Goal: Complete application form: Complete application form

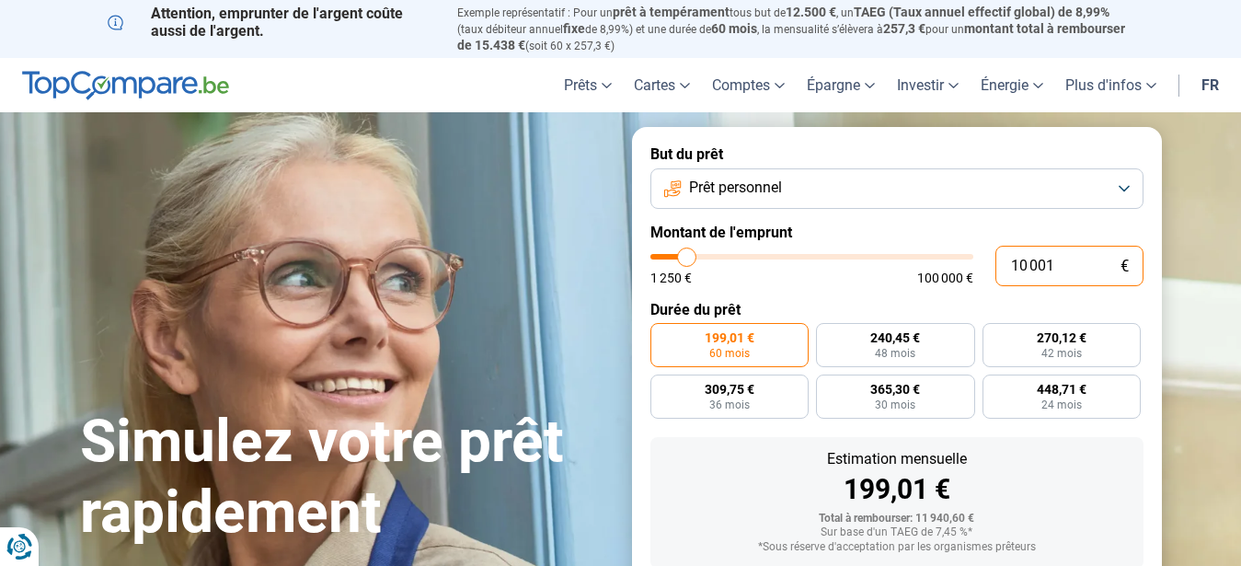
click at [1020, 268] on input "10 001" at bounding box center [1070, 266] width 148 height 40
type input "1 001"
type input "1250"
type input "15 001"
type input "15000"
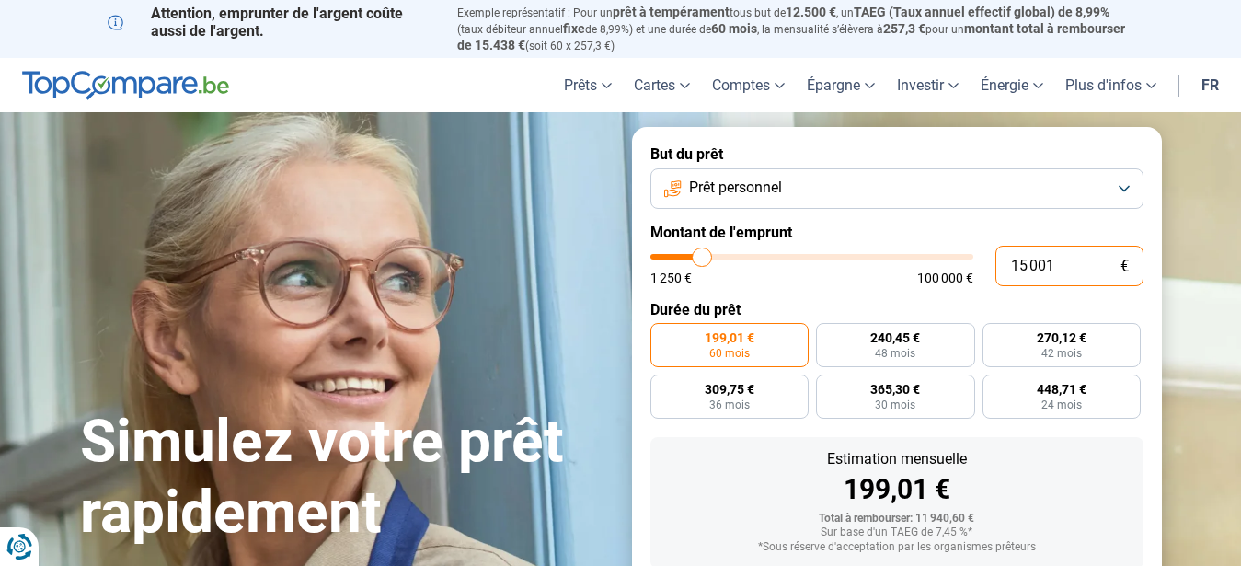
radio input "false"
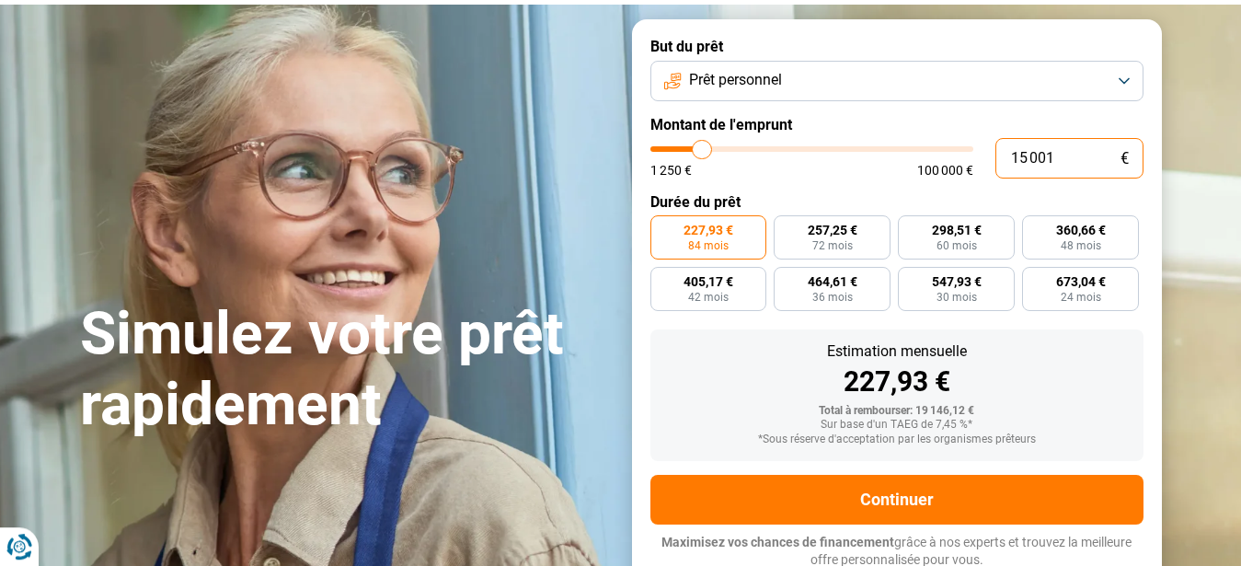
scroll to position [109, 0]
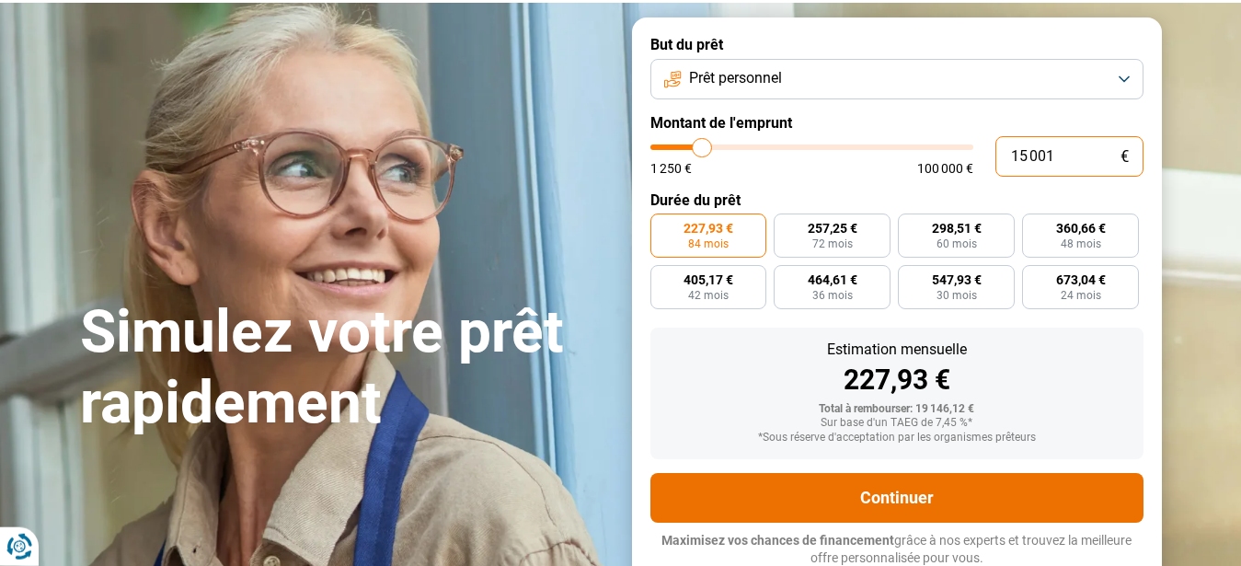
type input "15 001"
click at [893, 504] on button "Continuer" at bounding box center [897, 498] width 493 height 50
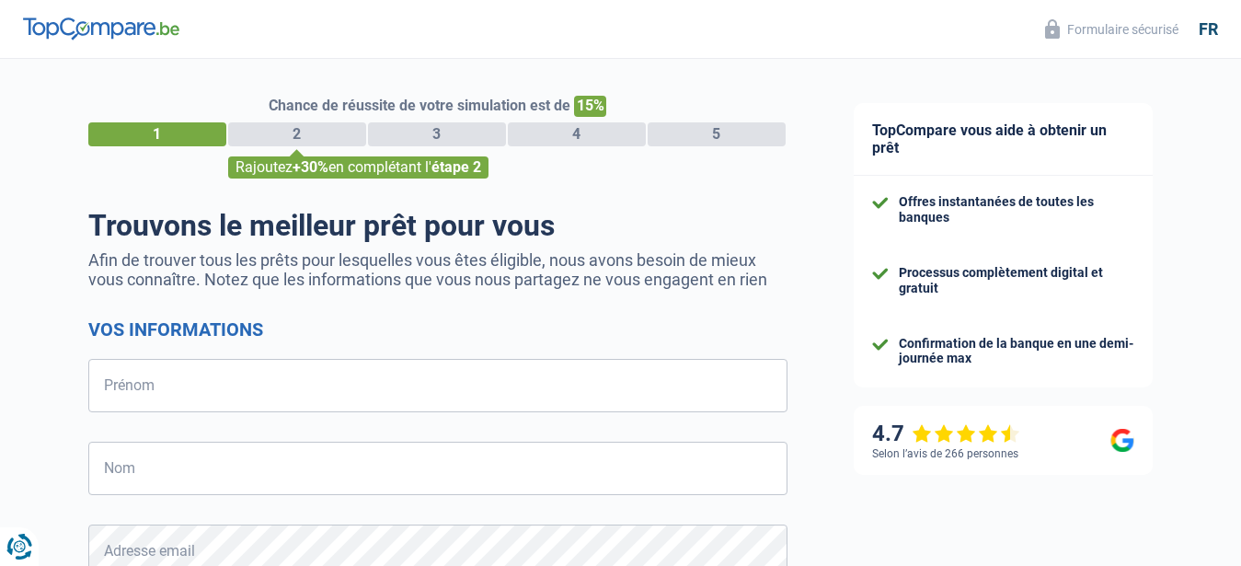
select select "32"
click at [181, 390] on input "Prénom" at bounding box center [437, 385] width 699 height 53
drag, startPoint x: 152, startPoint y: 394, endPoint x: 228, endPoint y: 395, distance: 76.4
click at [228, 395] on input "Dominiuquye" at bounding box center [437, 385] width 699 height 53
type input "[PERSON_NAME]"
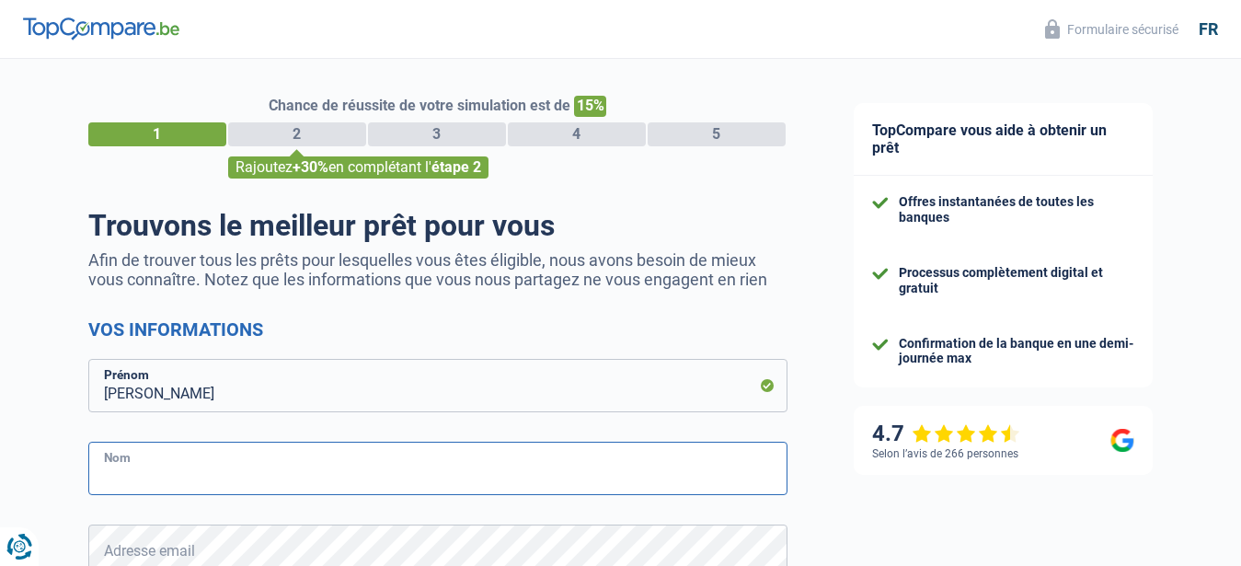
click at [249, 474] on input "Nom" at bounding box center [437, 468] width 699 height 53
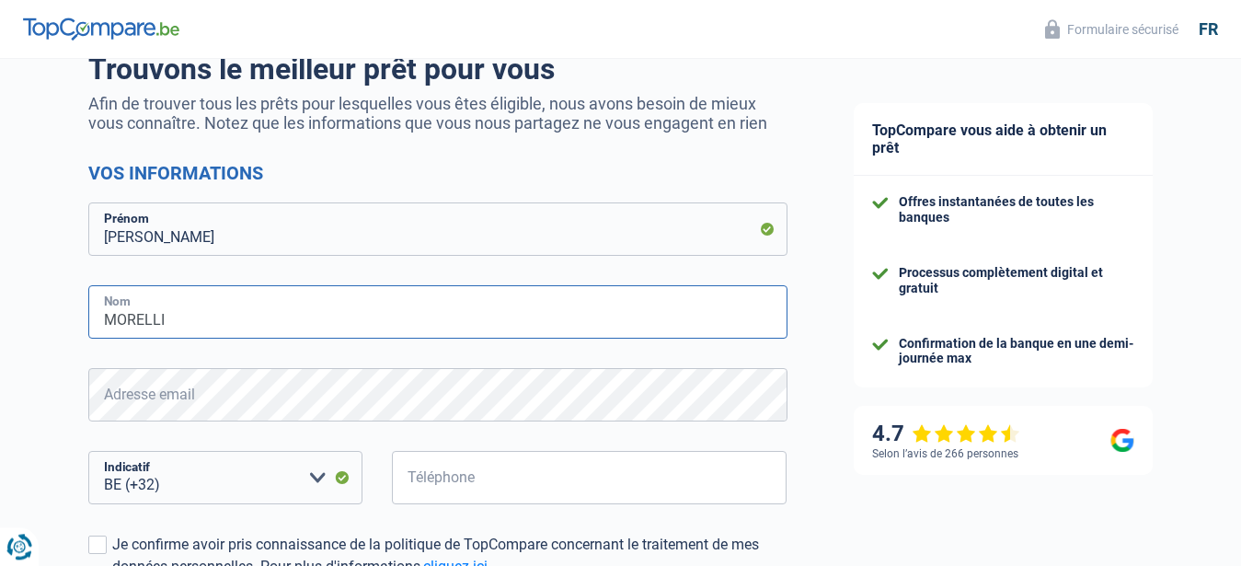
scroll to position [188, 0]
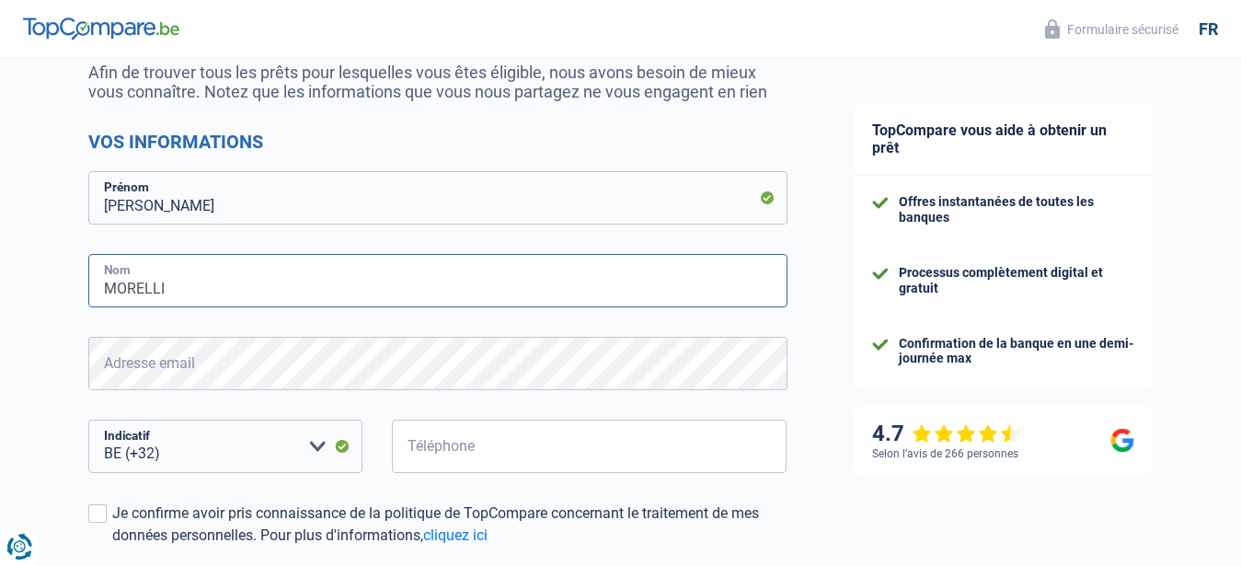
type input "MORELLI"
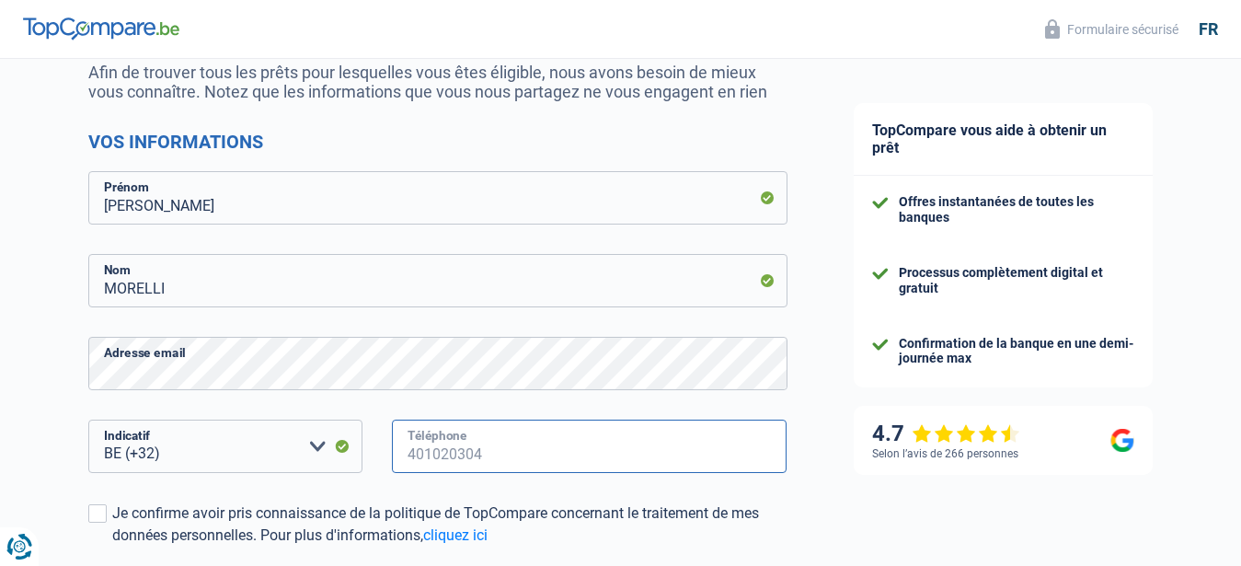
click at [449, 457] on input "Téléphone" at bounding box center [590, 446] width 396 height 53
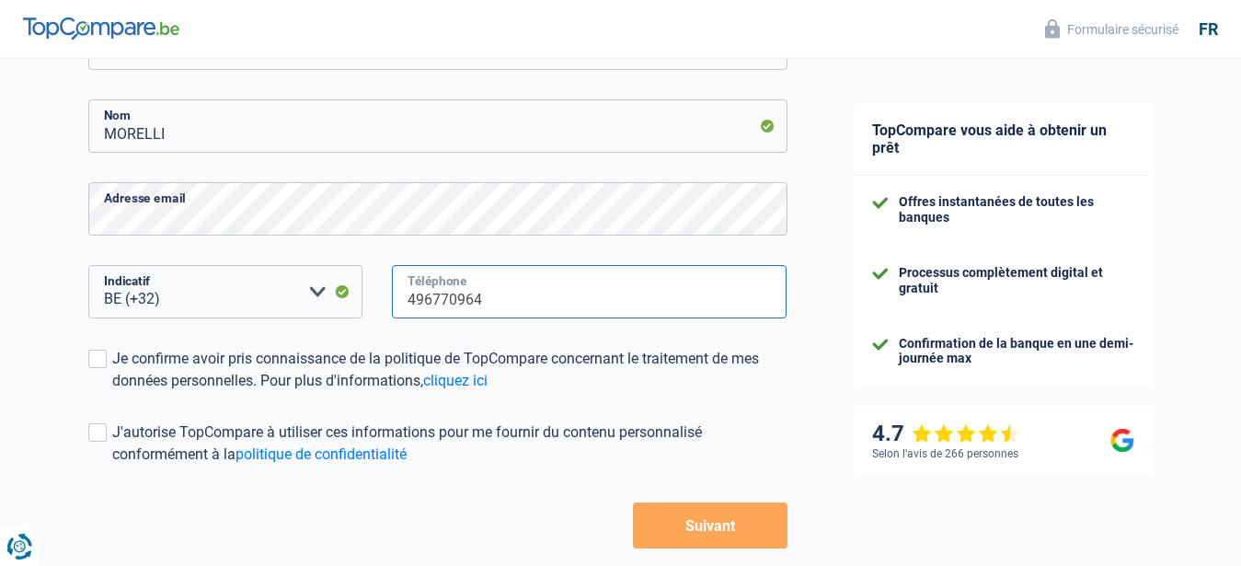
scroll to position [375, 0]
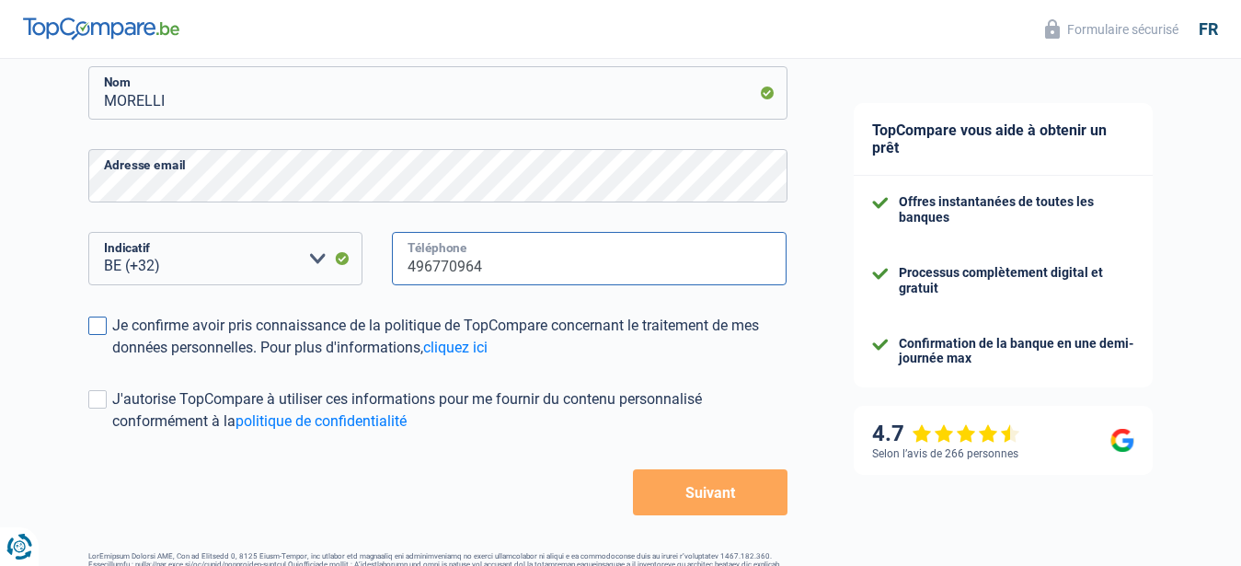
type input "496770964"
click at [95, 334] on span at bounding box center [97, 326] width 18 height 18
click at [112, 359] on input "Je confirme avoir pris connaissance de la politique de TopCompare concernant le…" at bounding box center [112, 359] width 0 height 0
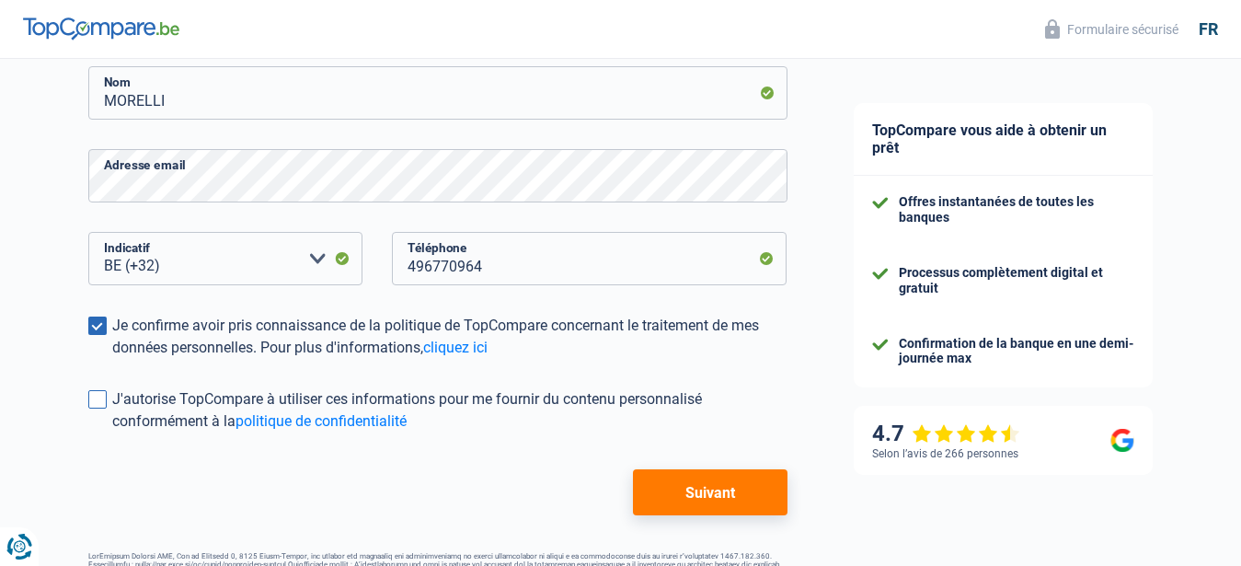
click at [99, 402] on span at bounding box center [97, 399] width 18 height 18
click at [112, 432] on input "J'autorise TopCompare à utiliser ces informations pour me fournir du contenu pe…" at bounding box center [112, 432] width 0 height 0
click at [703, 496] on button "Suivant" at bounding box center [710, 492] width 154 height 46
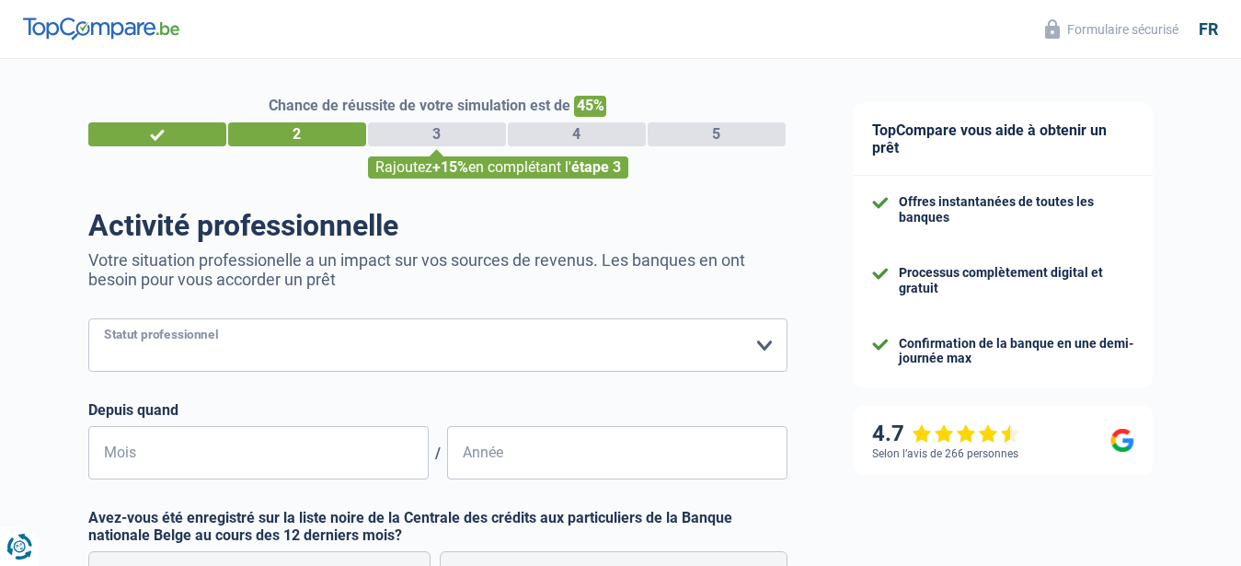
click at [88, 318] on select "Ouvrier Employé privé Employé public Invalide Indépendant Pensionné Chômeur Mut…" at bounding box center [437, 344] width 699 height 53
select select "privateEmployee"
click option "Employé privé" at bounding box center [0, 0] width 0 height 0
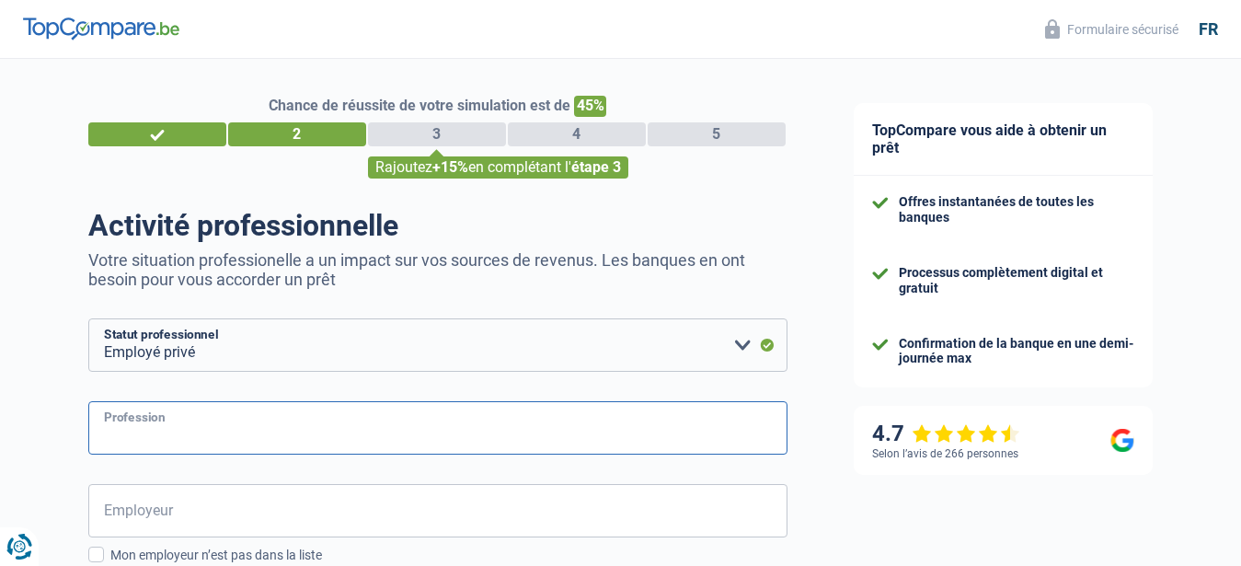
click at [253, 426] on input "Profession" at bounding box center [437, 427] width 699 height 53
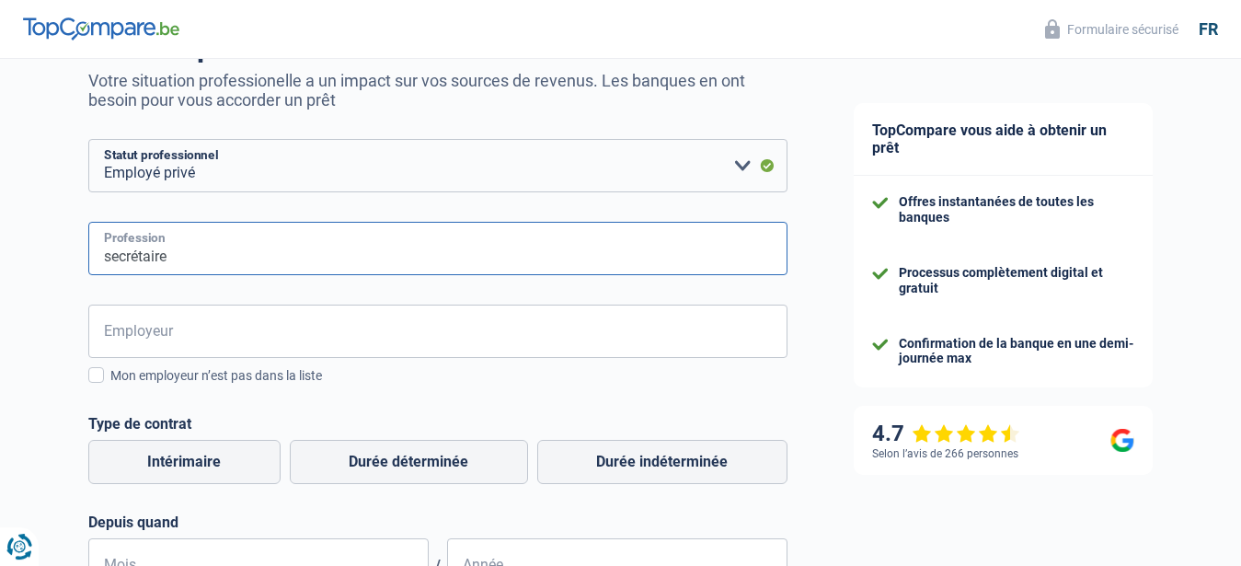
scroll to position [188, 0]
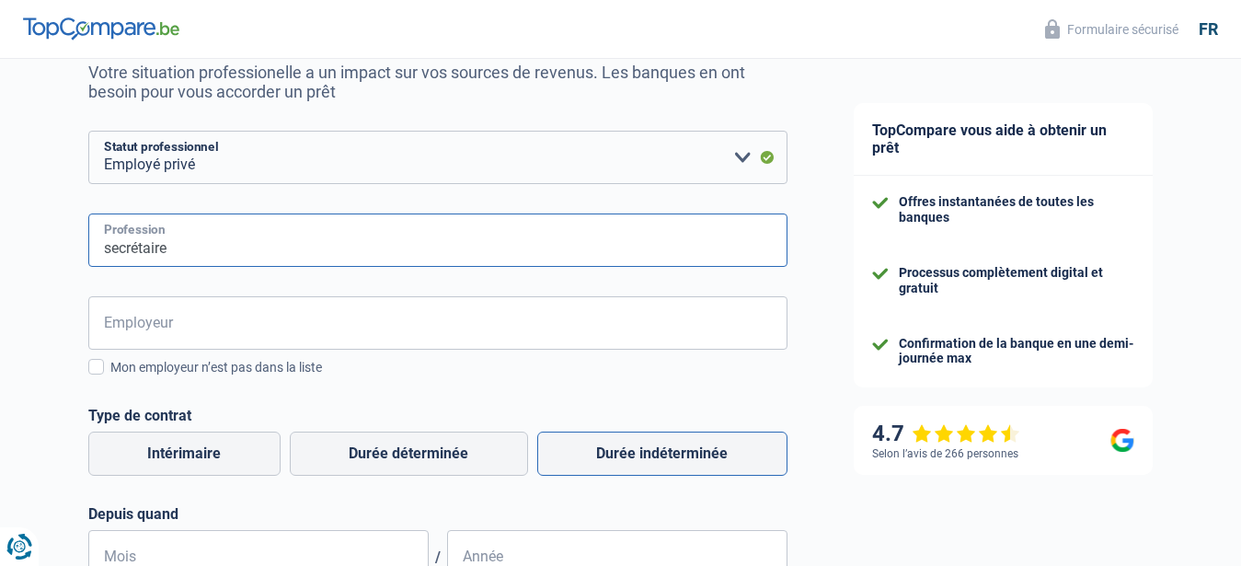
type input "secrétaire"
click at [587, 460] on label "Durée indéterminée" at bounding box center [662, 454] width 250 height 44
click at [587, 460] on input "Durée indéterminée" at bounding box center [662, 454] width 250 height 44
radio input "true"
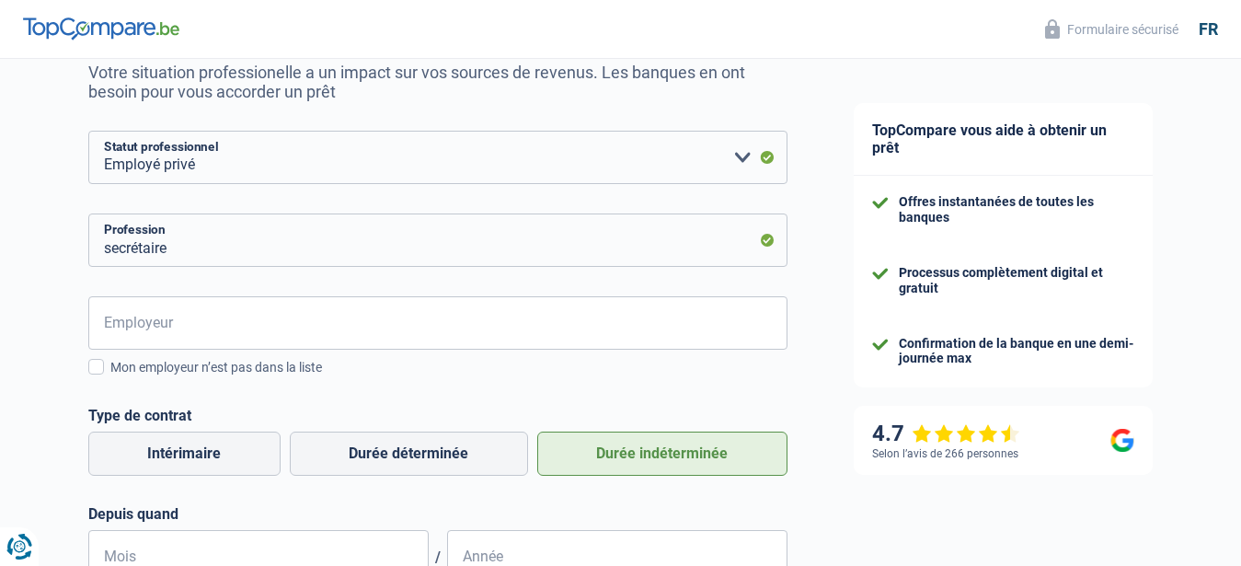
scroll to position [375, 0]
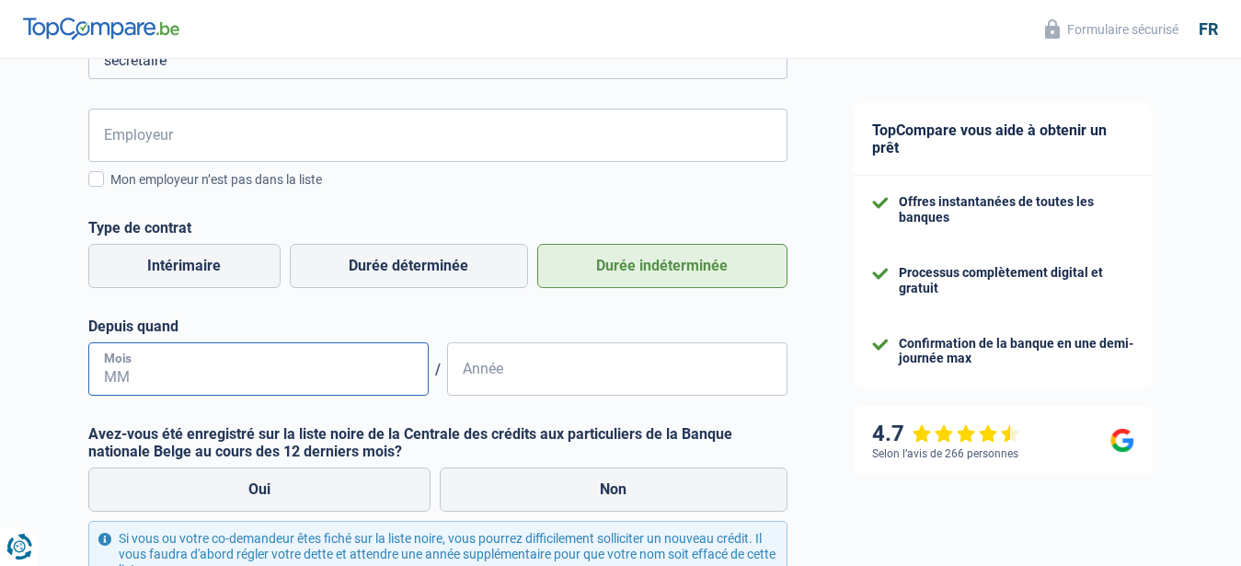
click at [111, 379] on input "Mois" at bounding box center [258, 368] width 340 height 53
type input "01"
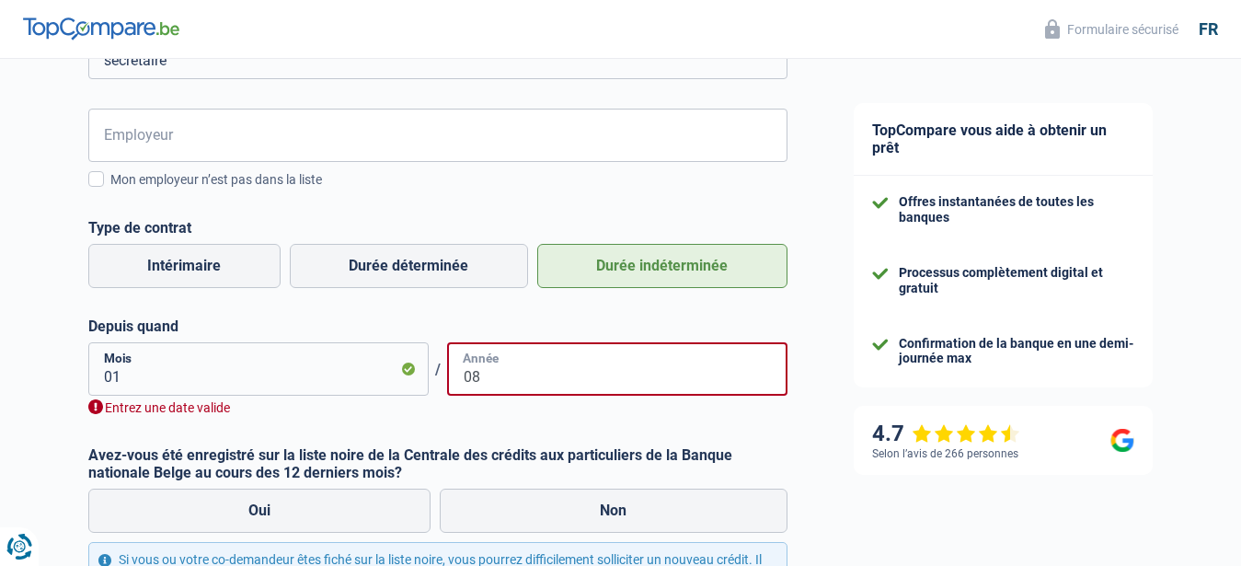
type input "08"
drag, startPoint x: 107, startPoint y: 373, endPoint x: 126, endPoint y: 373, distance: 19.3
click at [126, 373] on input "01" at bounding box center [258, 368] width 340 height 53
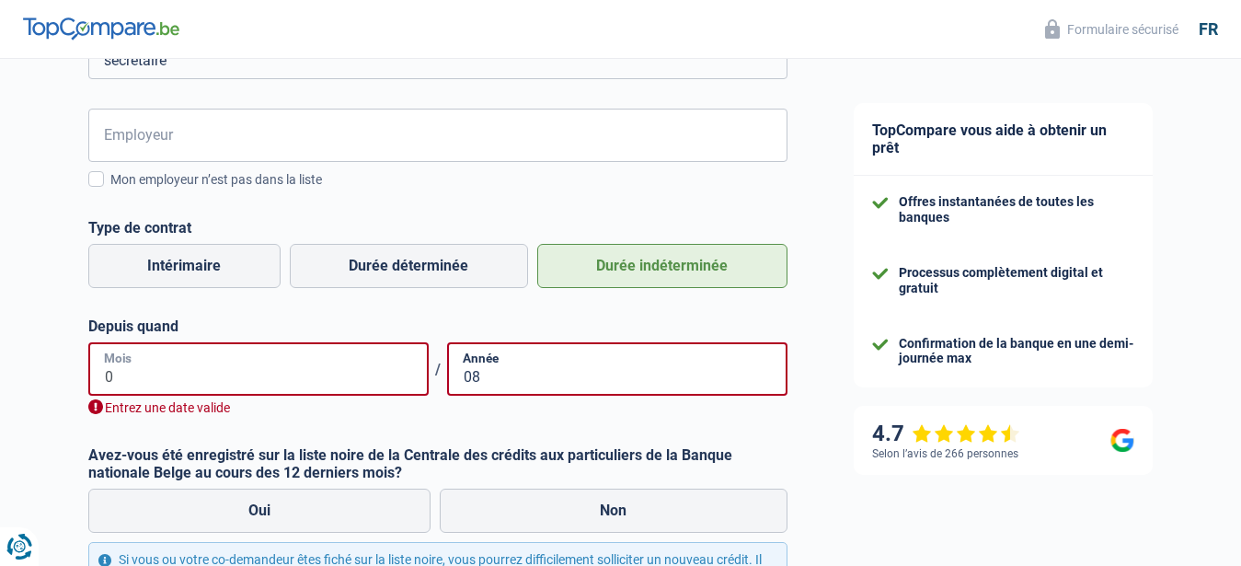
type input "08"
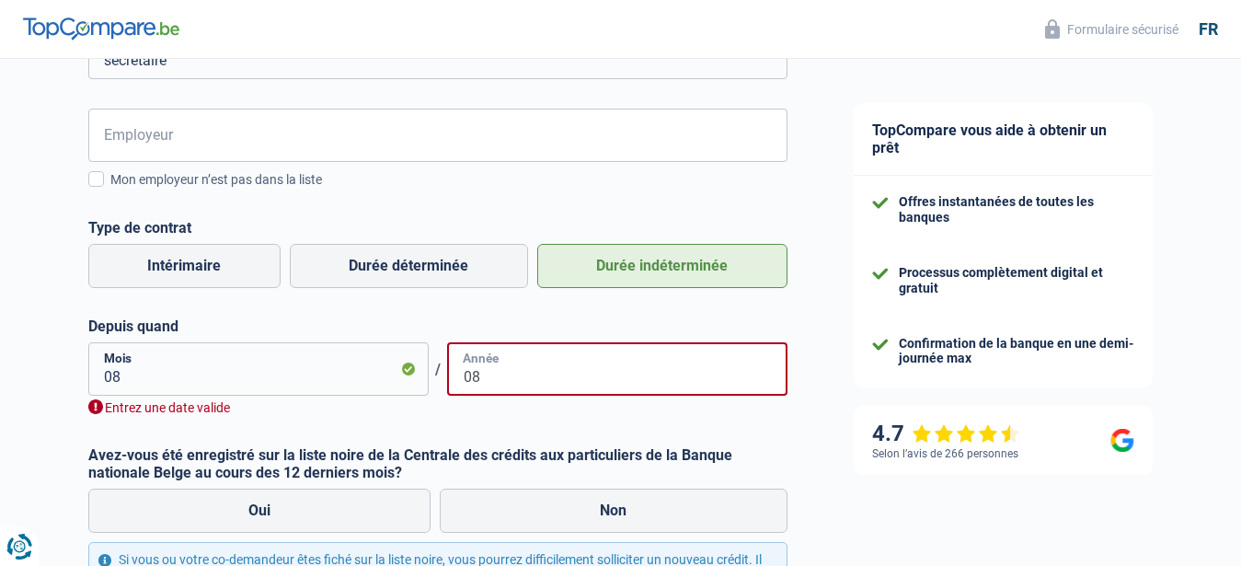
type input "0"
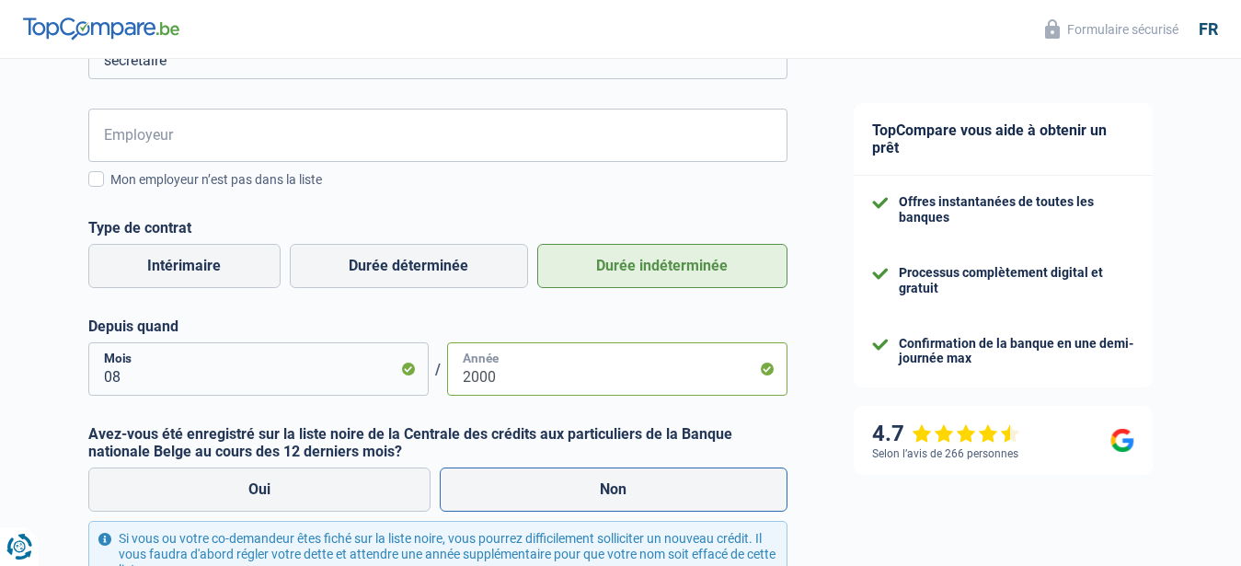
type input "2000"
click at [572, 498] on label "Non" at bounding box center [614, 489] width 348 height 44
click at [572, 498] on input "Non" at bounding box center [614, 489] width 348 height 44
radio input "true"
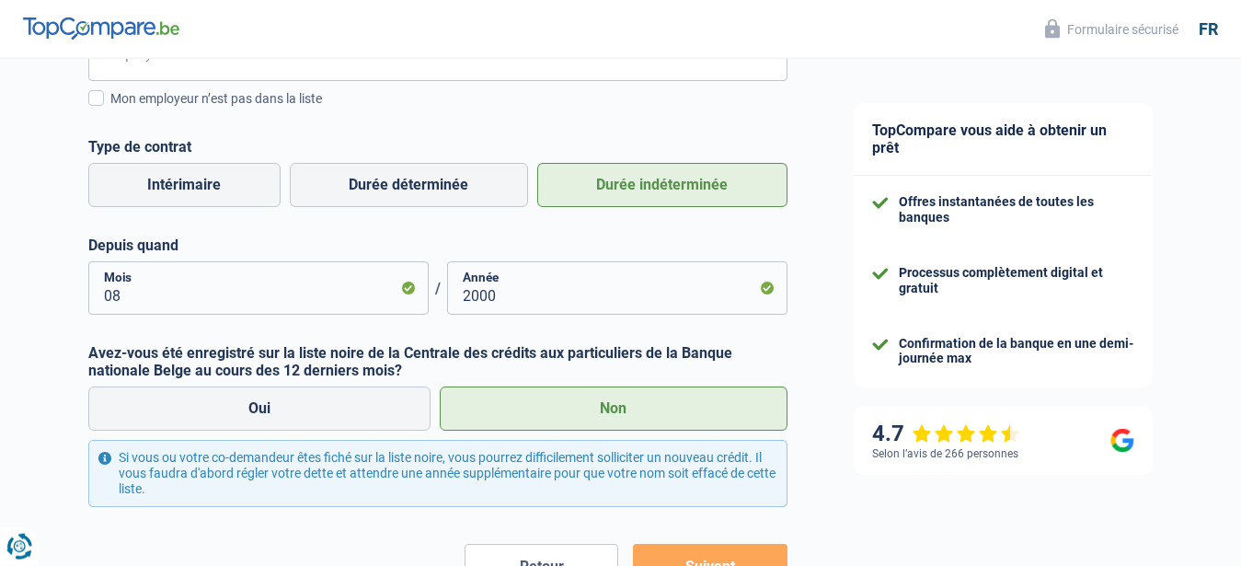
scroll to position [589, 0]
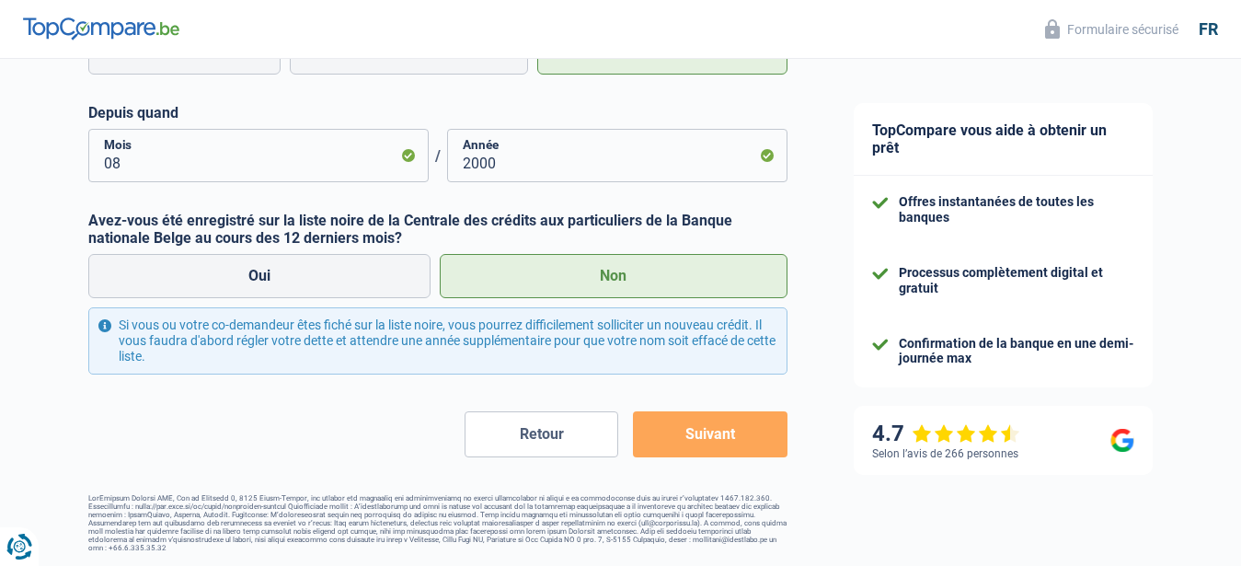
click at [693, 437] on button "Suivant" at bounding box center [710, 434] width 154 height 46
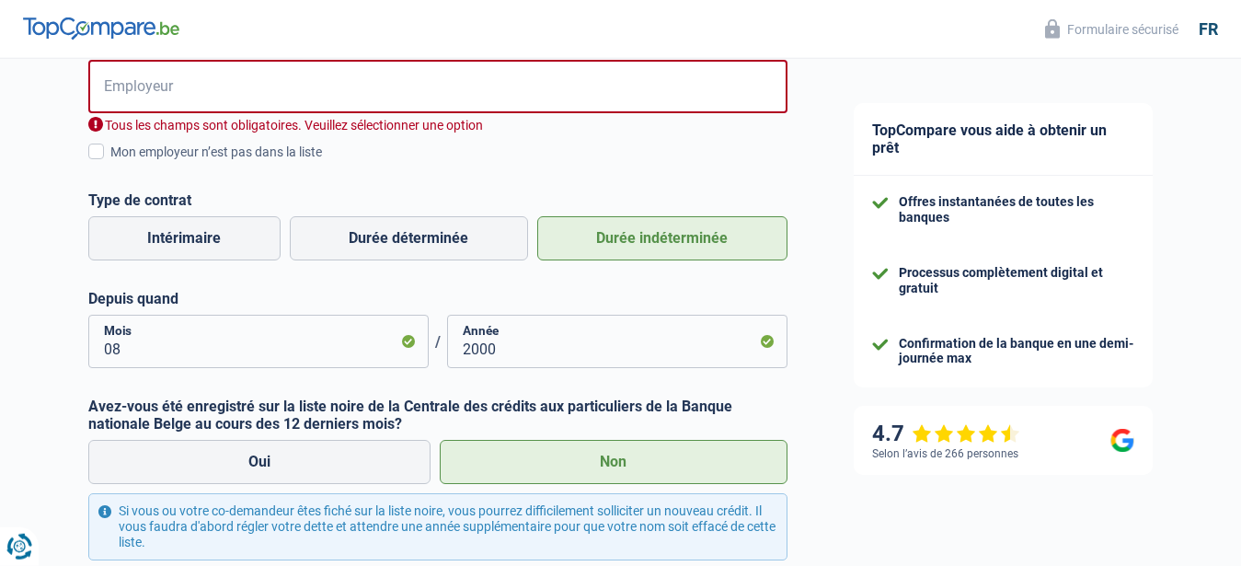
scroll to position [423, 0]
click at [226, 98] on input "Employeur" at bounding box center [437, 87] width 699 height 53
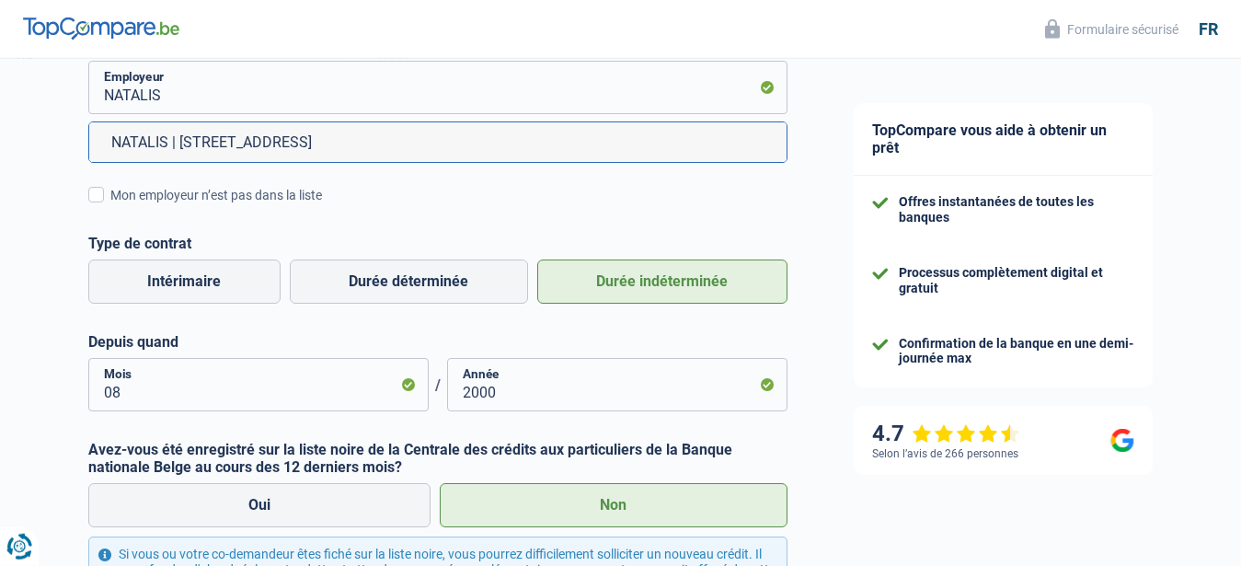
click at [316, 151] on li "NATALIS | [STREET_ADDRESS]" at bounding box center [437, 142] width 697 height 40
type input "NATALIS | [STREET_ADDRESS]"
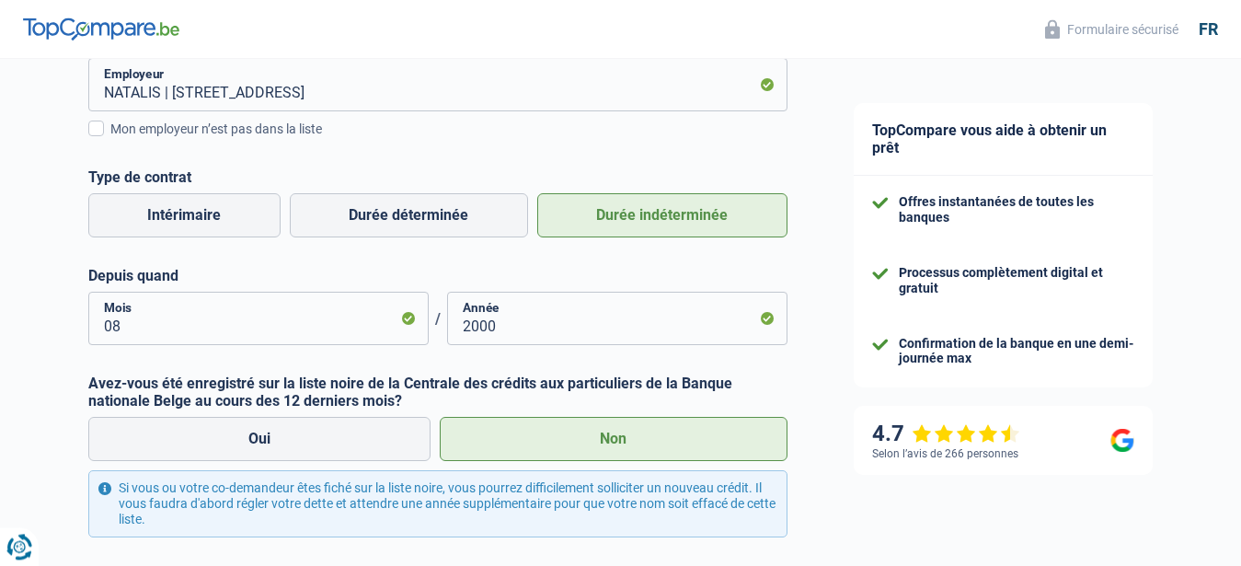
scroll to position [589, 0]
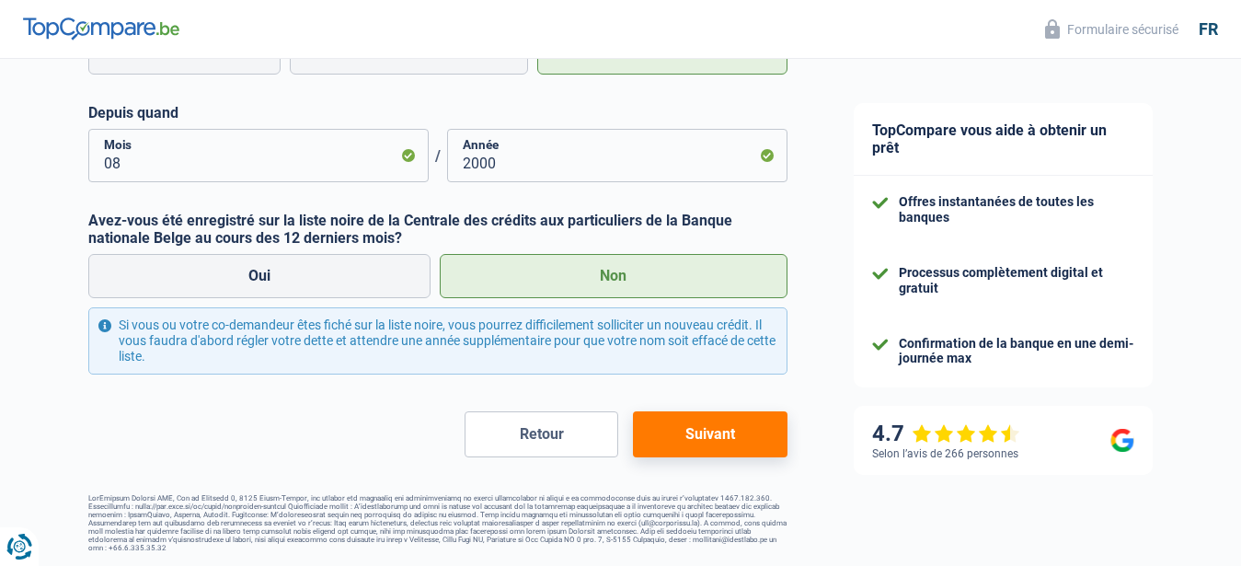
click at [721, 428] on button "Suivant" at bounding box center [710, 434] width 154 height 46
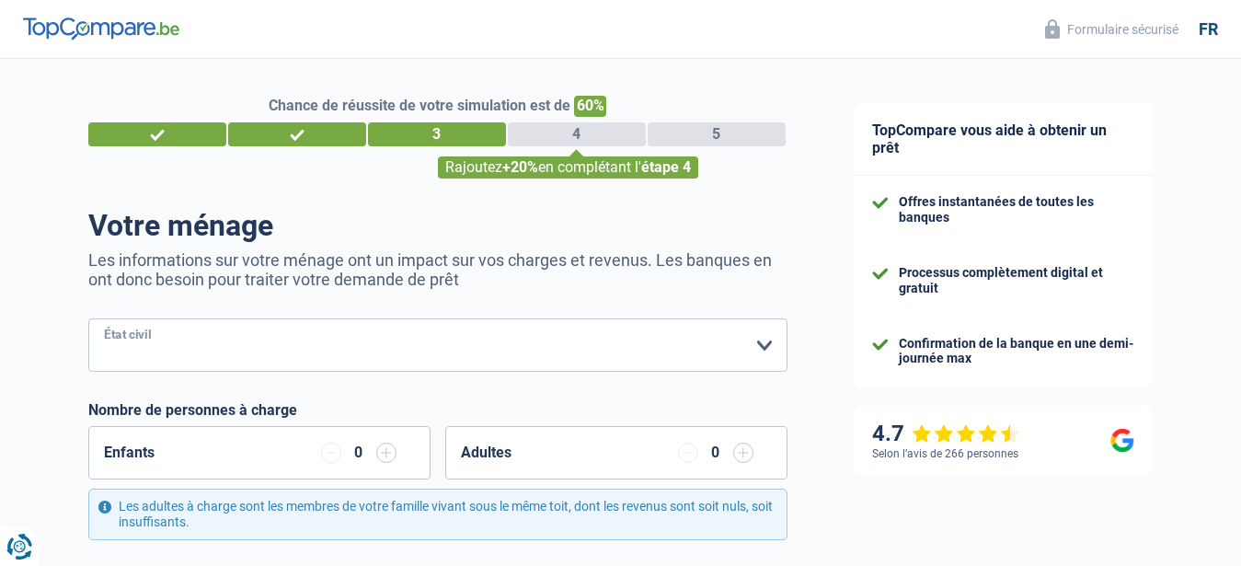
click at [88, 318] on select "[PERSON_NAME](e) Cohabitant(e) légal(e) Divorcé(e) Veuf(ve) Séparé (de fait) Ve…" at bounding box center [437, 344] width 699 height 53
select select "divorced"
click option "Divorcé(e)" at bounding box center [0, 0] width 0 height 0
click at [389, 457] on input "button" at bounding box center [386, 453] width 20 height 20
click at [390, 454] on input "button" at bounding box center [386, 453] width 20 height 20
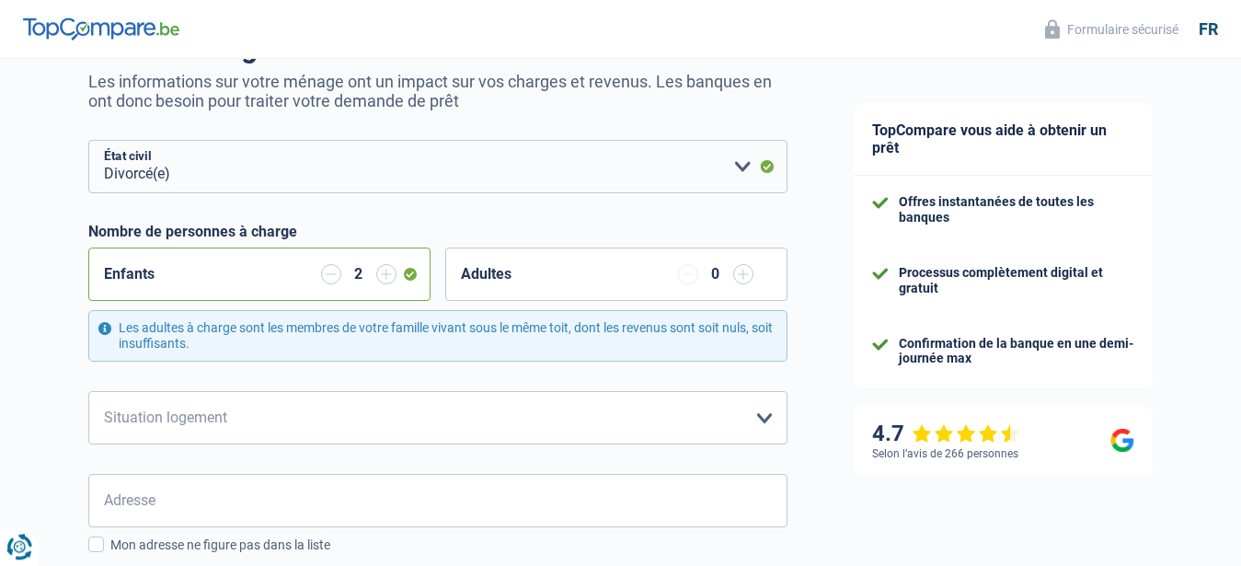
scroll to position [188, 0]
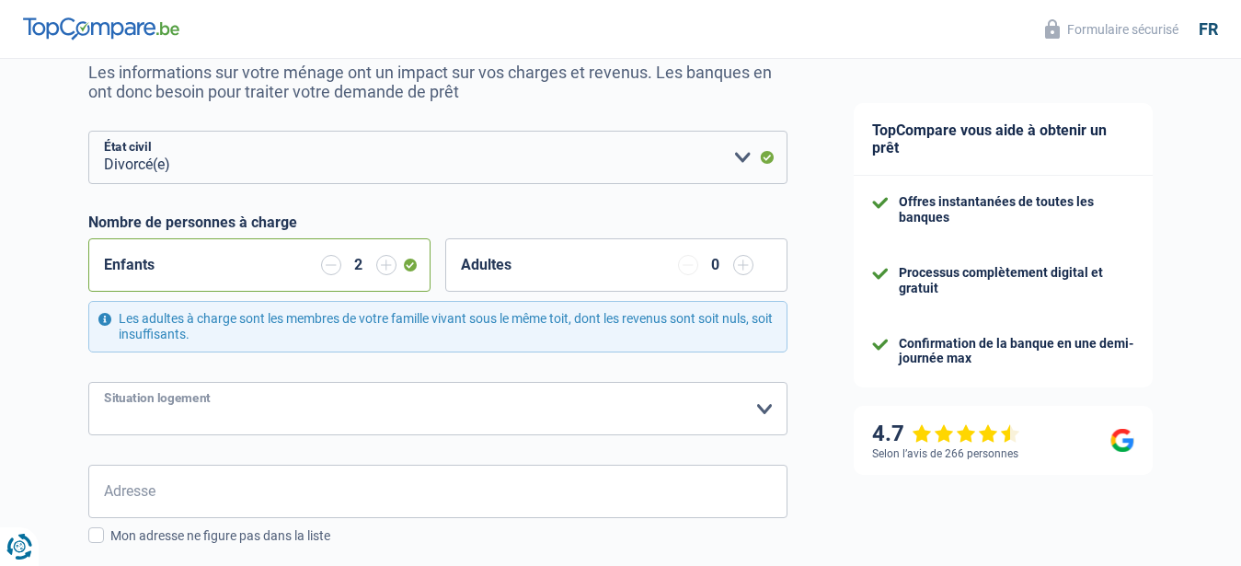
click at [88, 382] on select "Locataire Propriétaire avec prêt hypothécaire Propriétaire sans prêt hypothécai…" at bounding box center [437, 408] width 699 height 53
select select "ownerWithMortgage"
click option "Propriétaire avec prêt hypothécaire" at bounding box center [0, 0] width 0 height 0
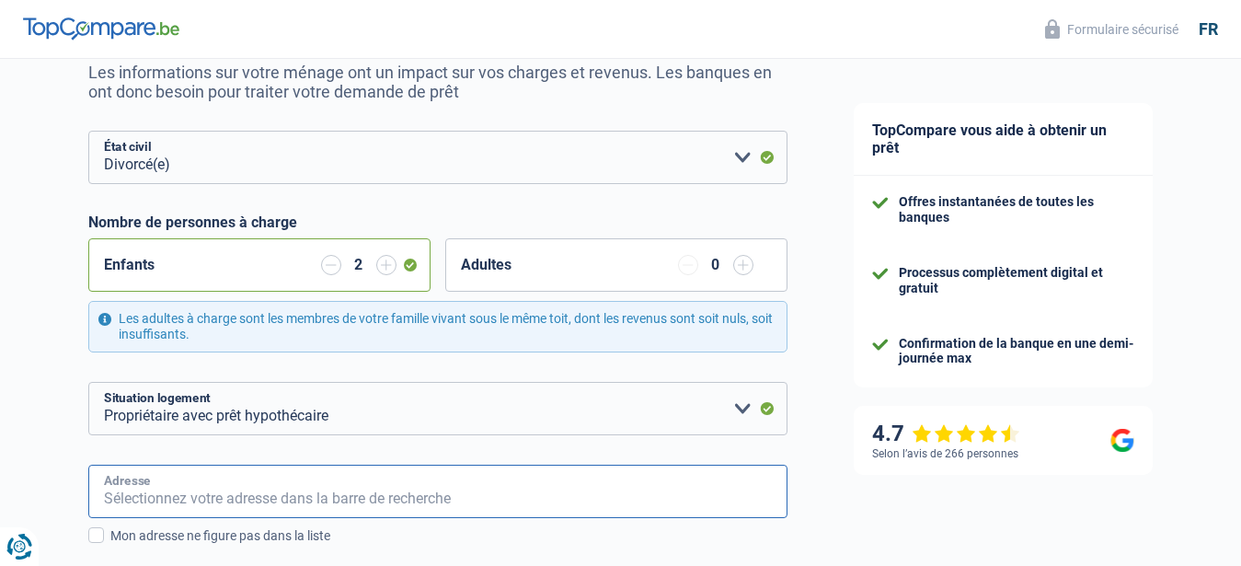
click at [350, 514] on input "Adresse" at bounding box center [437, 491] width 699 height 53
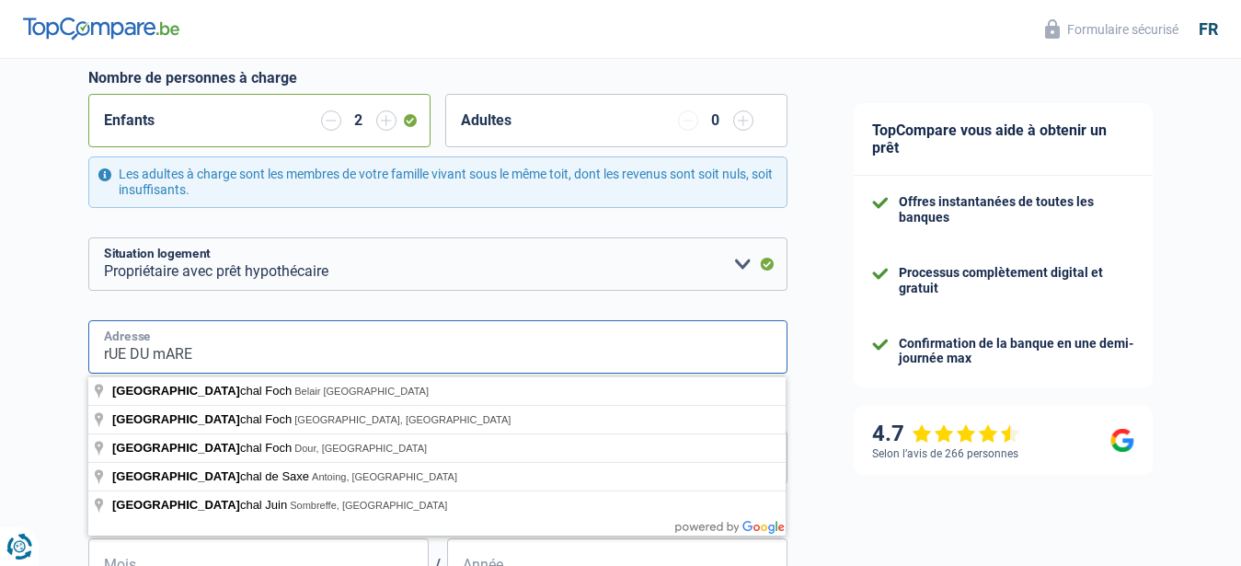
scroll to position [375, 0]
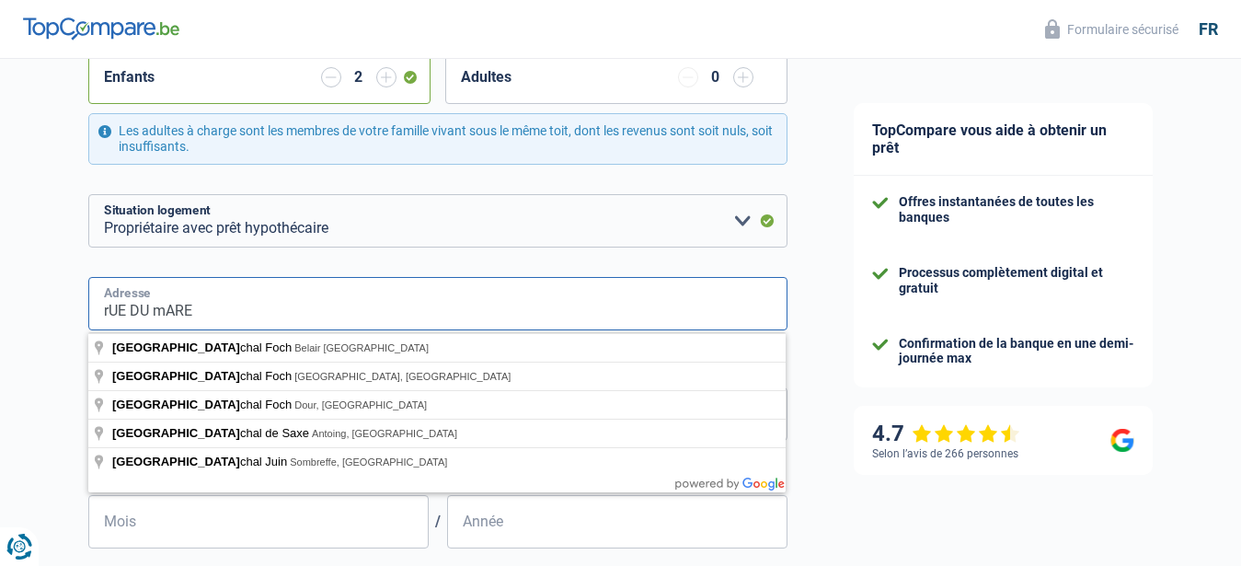
drag, startPoint x: 104, startPoint y: 311, endPoint x: 233, endPoint y: 318, distance: 129.0
click at [233, 318] on input "rUE DU mARE" at bounding box center [437, 303] width 699 height 53
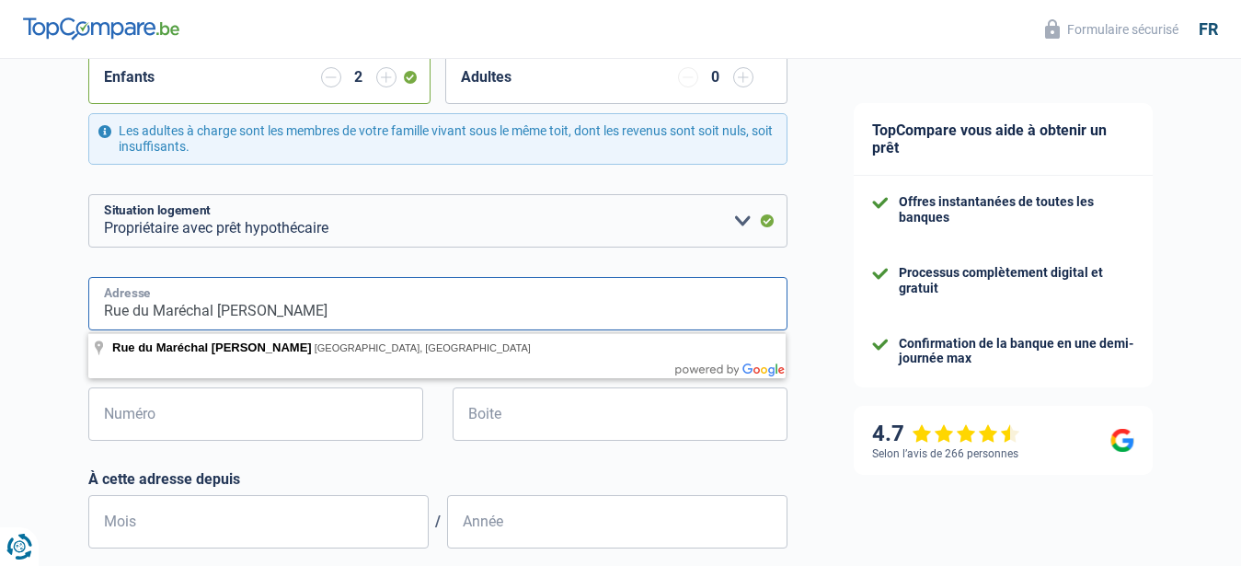
type input "Rue du Maréchal [PERSON_NAME]"
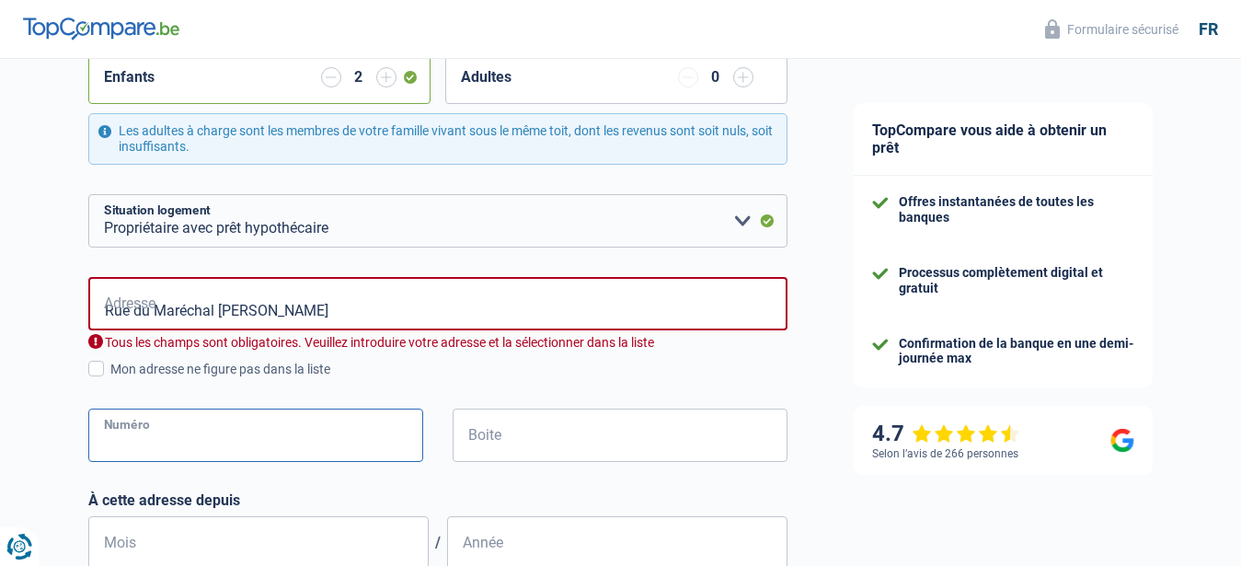
click at [229, 423] on input "Numéro" at bounding box center [255, 435] width 335 height 53
type input "31"
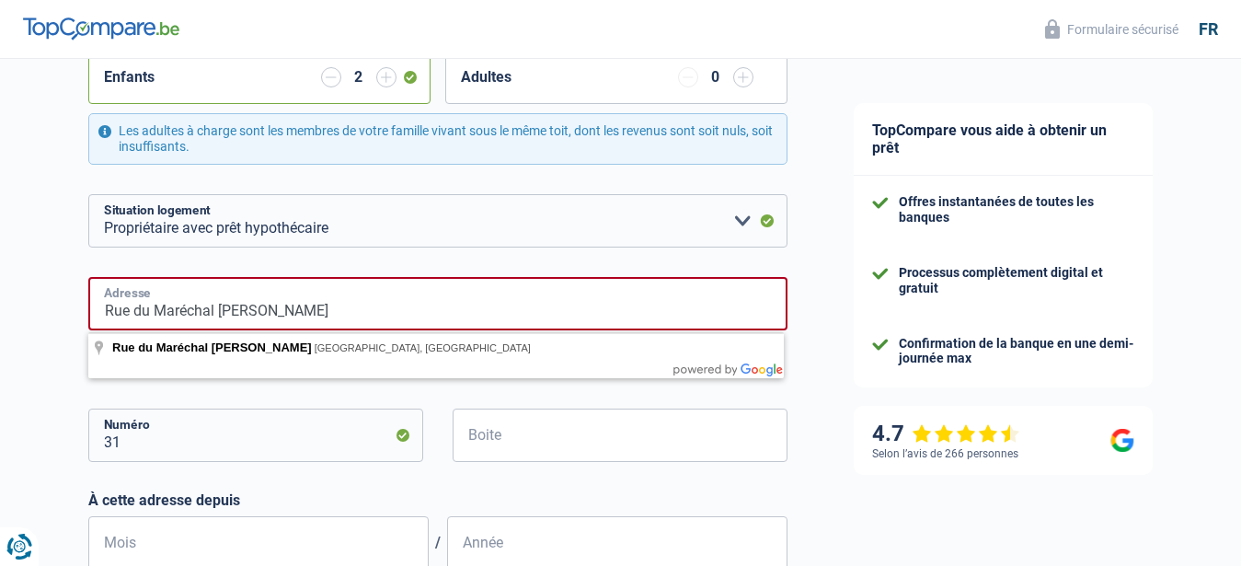
click at [383, 320] on input "Rue du Maréchal [PERSON_NAME]" at bounding box center [437, 303] width 699 height 53
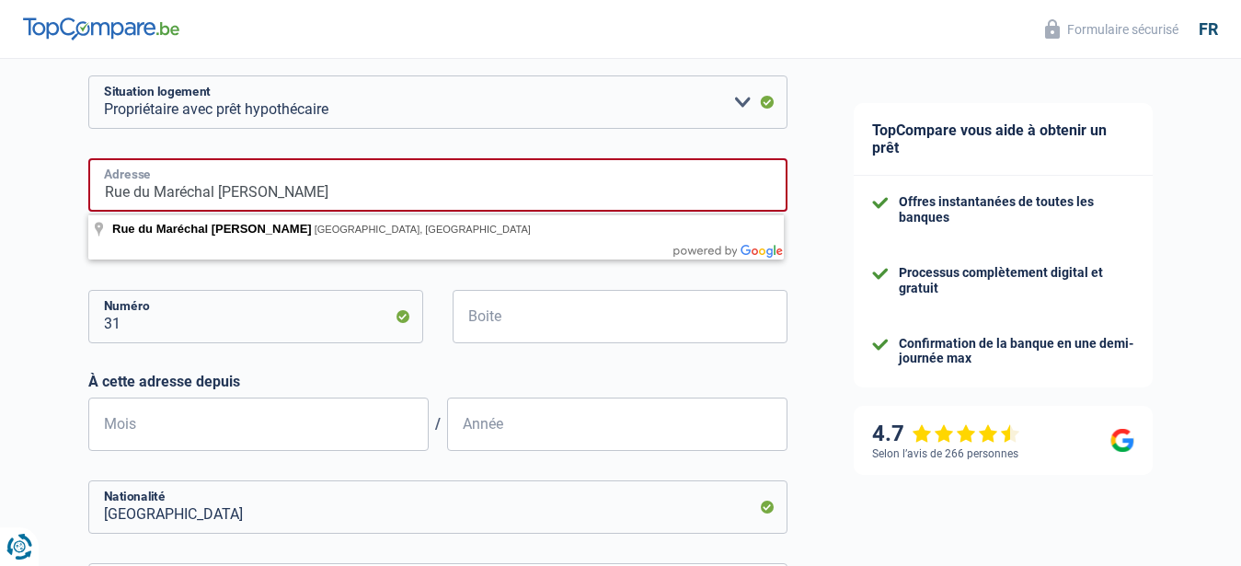
scroll to position [469, 0]
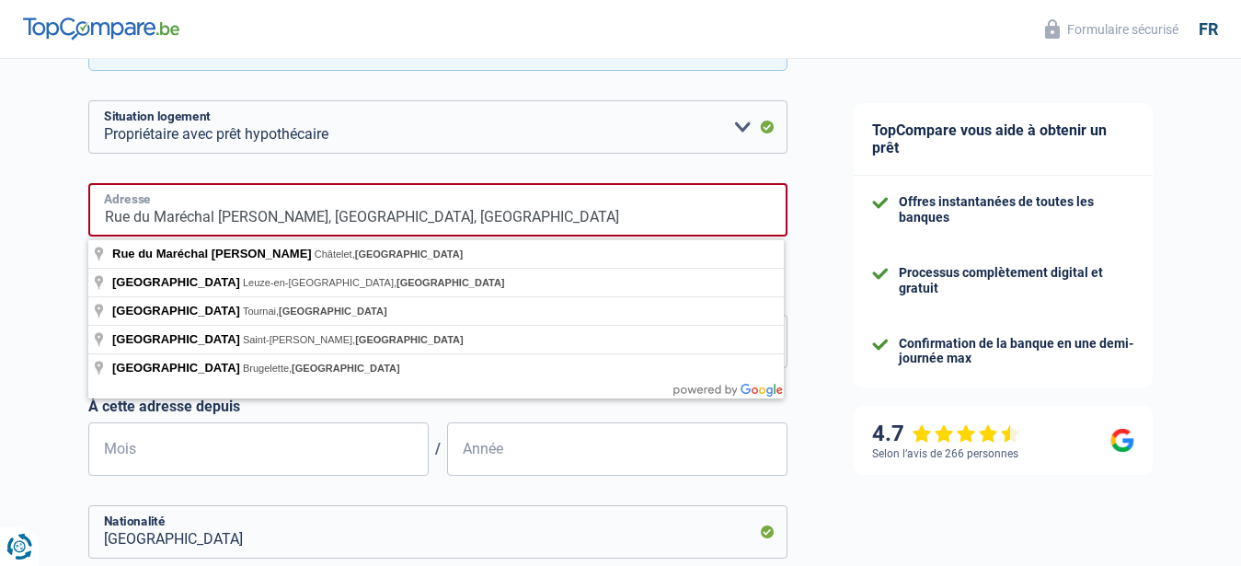
type input "Rue du Maréchal [PERSON_NAME], [GEOGRAPHIC_DATA], [GEOGRAPHIC_DATA]"
click at [272, 468] on input "Mois" at bounding box center [258, 448] width 340 height 53
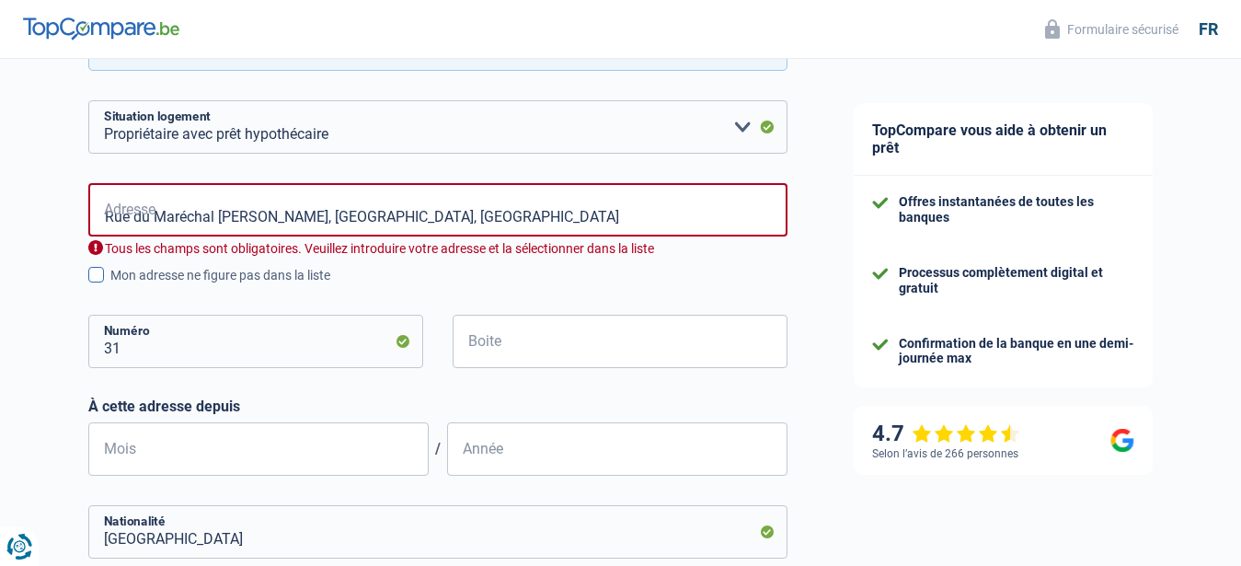
click at [99, 269] on span at bounding box center [96, 275] width 16 height 16
click at [110, 285] on input "Mon adresse ne figure pas dans la liste" at bounding box center [110, 285] width 0 height 0
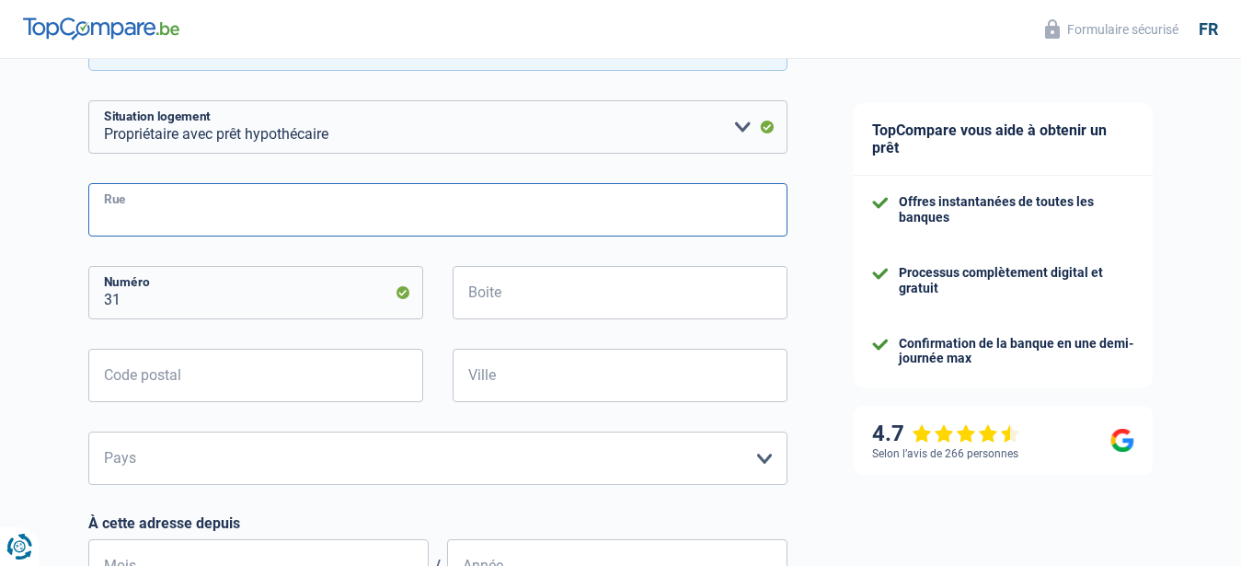
click at [271, 214] on input "Rue" at bounding box center [437, 209] width 699 height 53
type input "A"
drag, startPoint x: 231, startPoint y: 218, endPoint x: 288, endPoint y: 225, distance: 57.4
click at [288, 225] on input "du Maréchal Joffre 31" at bounding box center [437, 209] width 699 height 53
type input "du Maréchal [PERSON_NAME]"
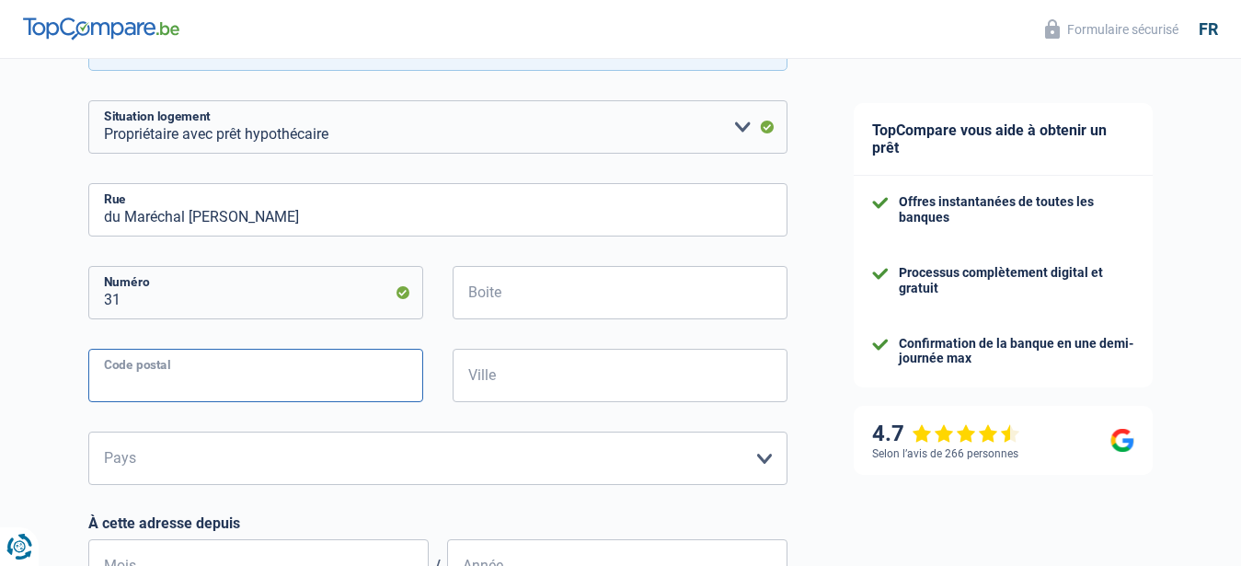
click at [205, 386] on input "Code postal" at bounding box center [255, 375] width 335 height 53
type input "4400"
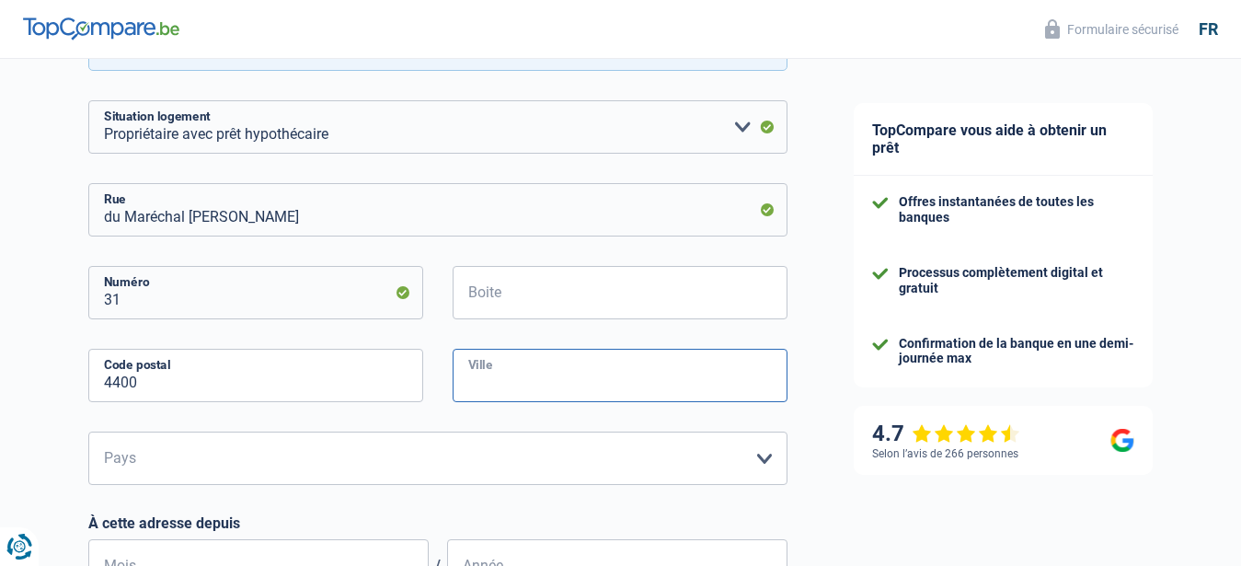
click at [461, 381] on input "Ville" at bounding box center [620, 375] width 335 height 53
type input "Flémalle"
click at [88, 432] on select "Belgique Luxembourg Veuillez sélectionner une option" at bounding box center [437, 458] width 699 height 53
select select "BE"
click option "[GEOGRAPHIC_DATA]" at bounding box center [0, 0] width 0 height 0
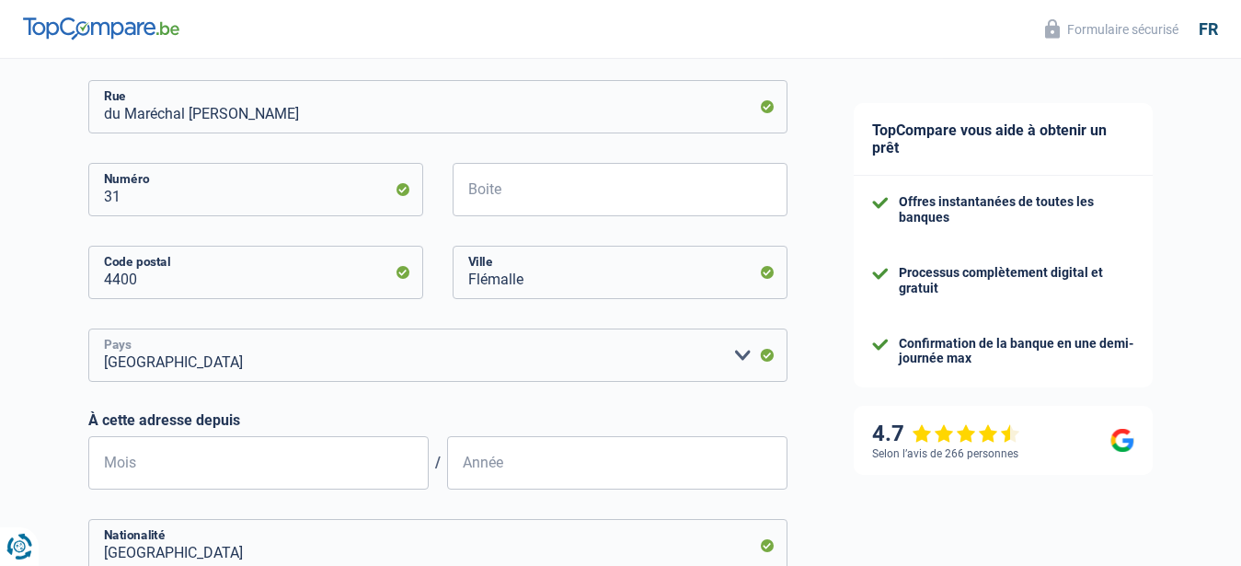
scroll to position [657, 0]
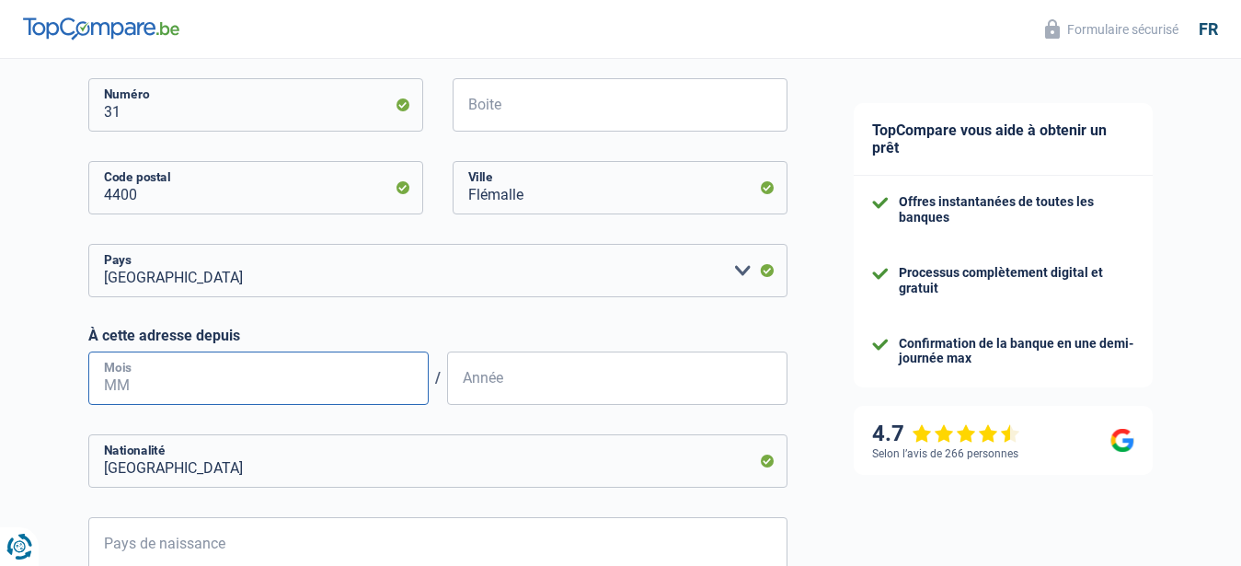
click at [179, 392] on input "Mois" at bounding box center [258, 377] width 340 height 53
type input "04"
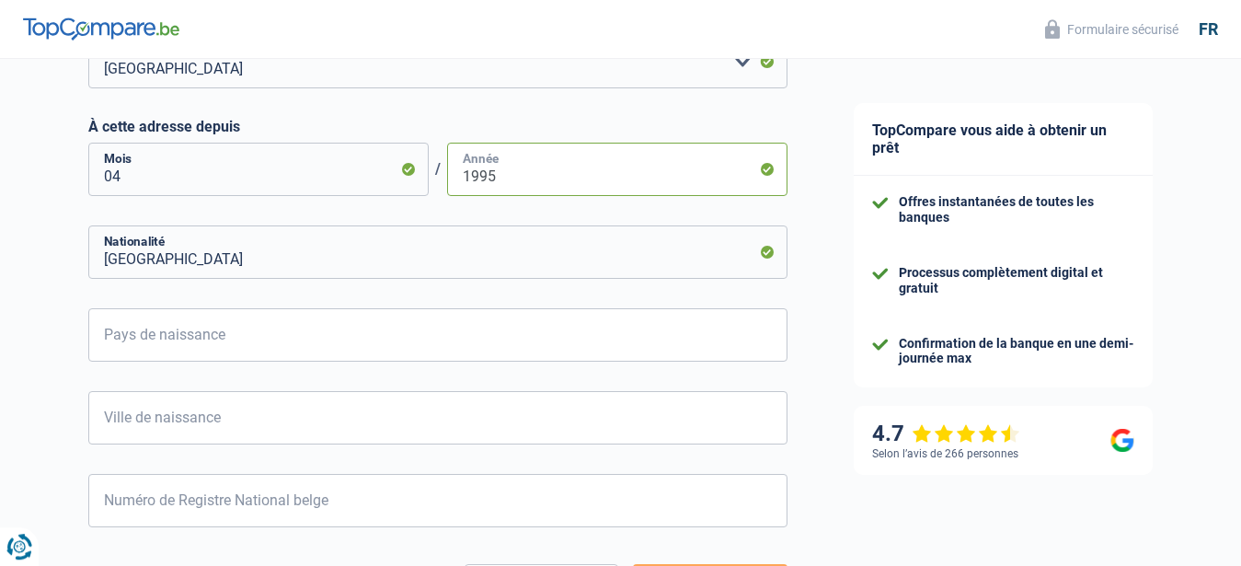
scroll to position [939, 0]
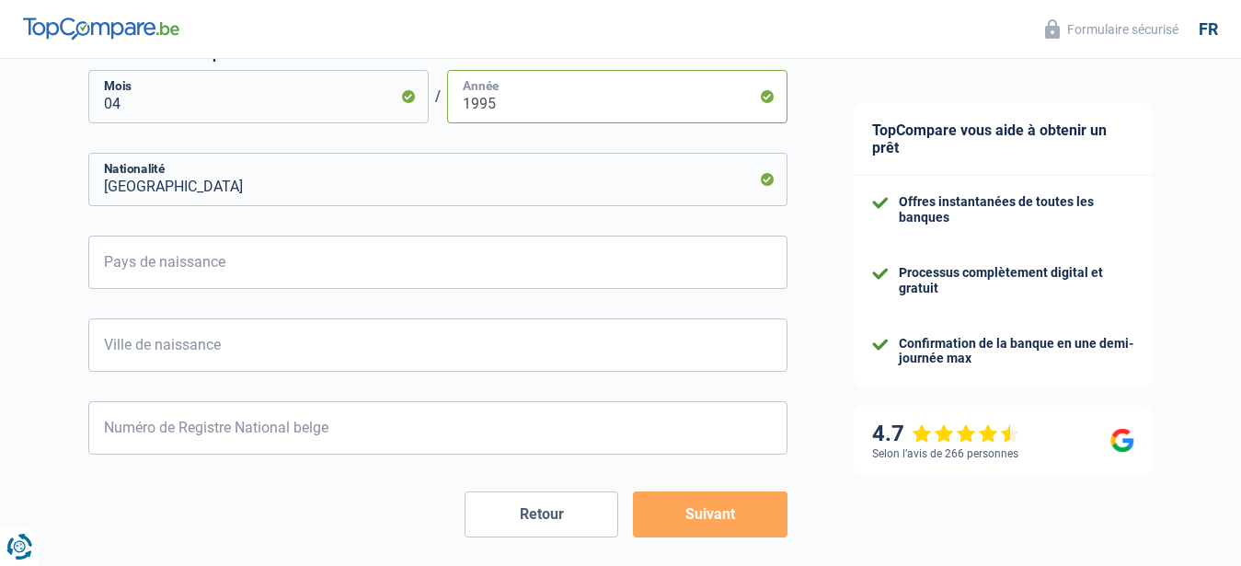
type input "1995"
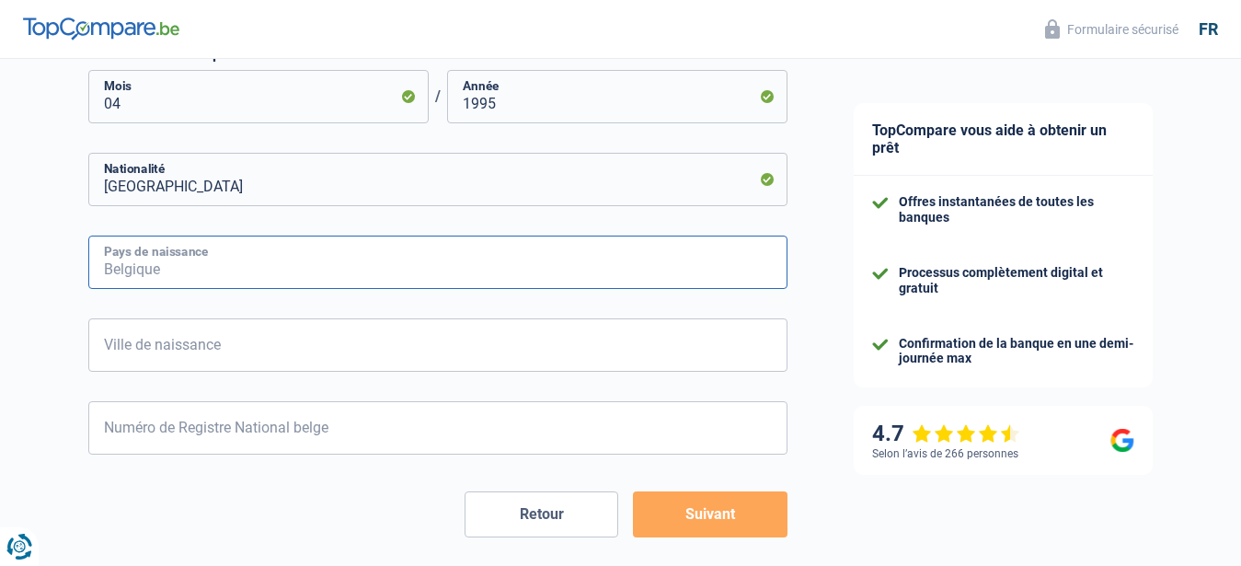
click at [155, 268] on input "Pays de naissance" at bounding box center [437, 262] width 699 height 53
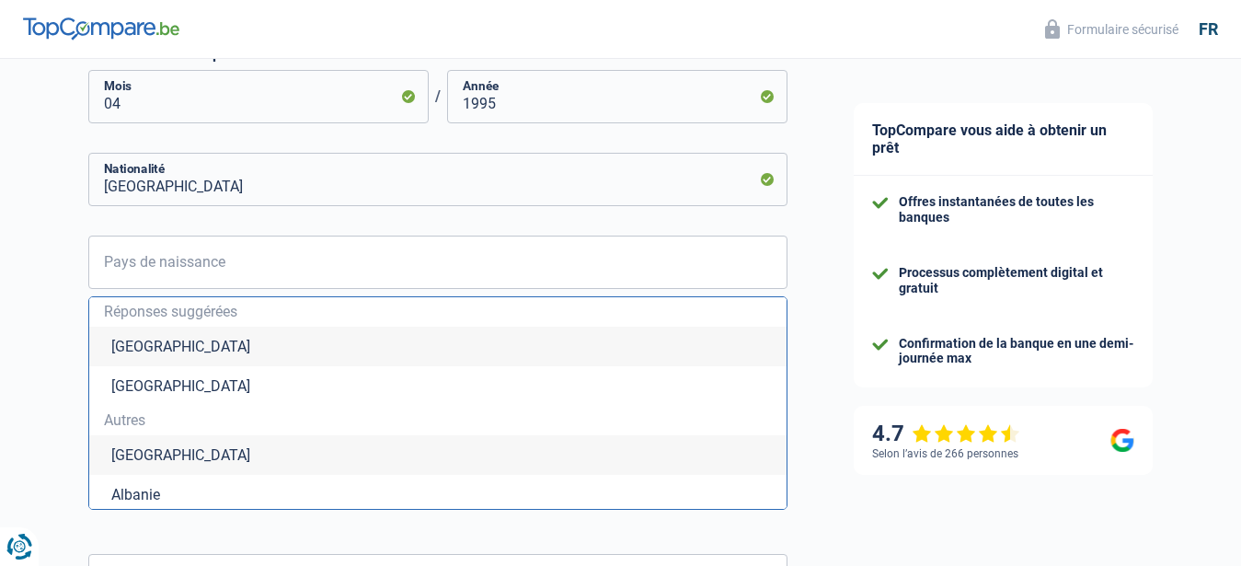
click at [186, 337] on li "[GEOGRAPHIC_DATA]" at bounding box center [437, 347] width 697 height 40
type input "[GEOGRAPHIC_DATA]"
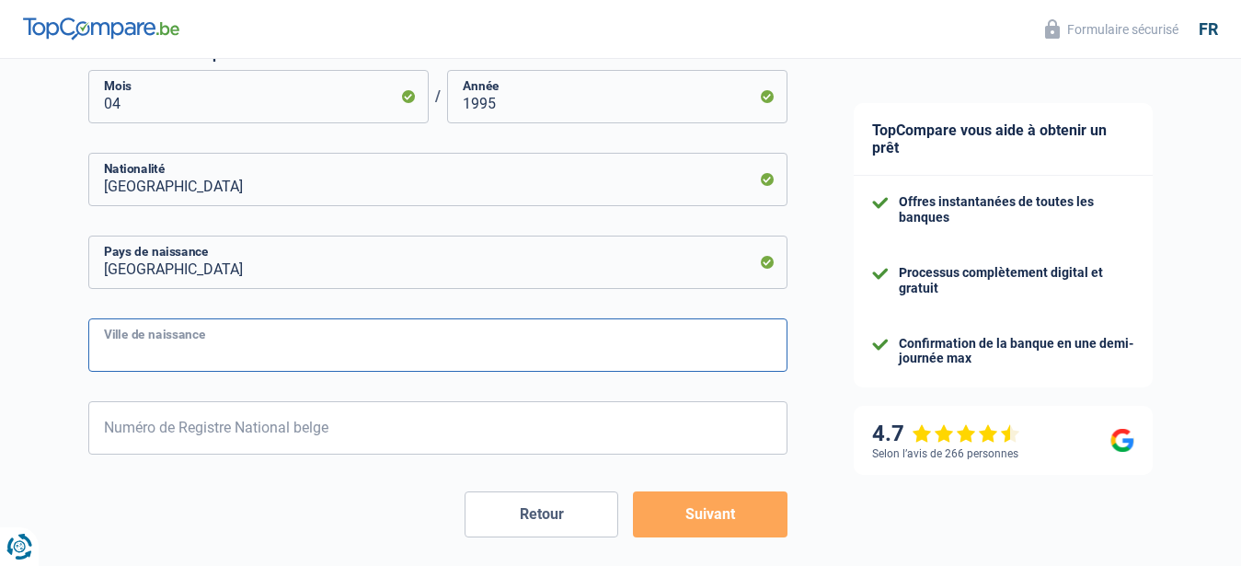
click at [190, 355] on input "Ville de naissance" at bounding box center [437, 344] width 699 height 53
type input "Ougrée"
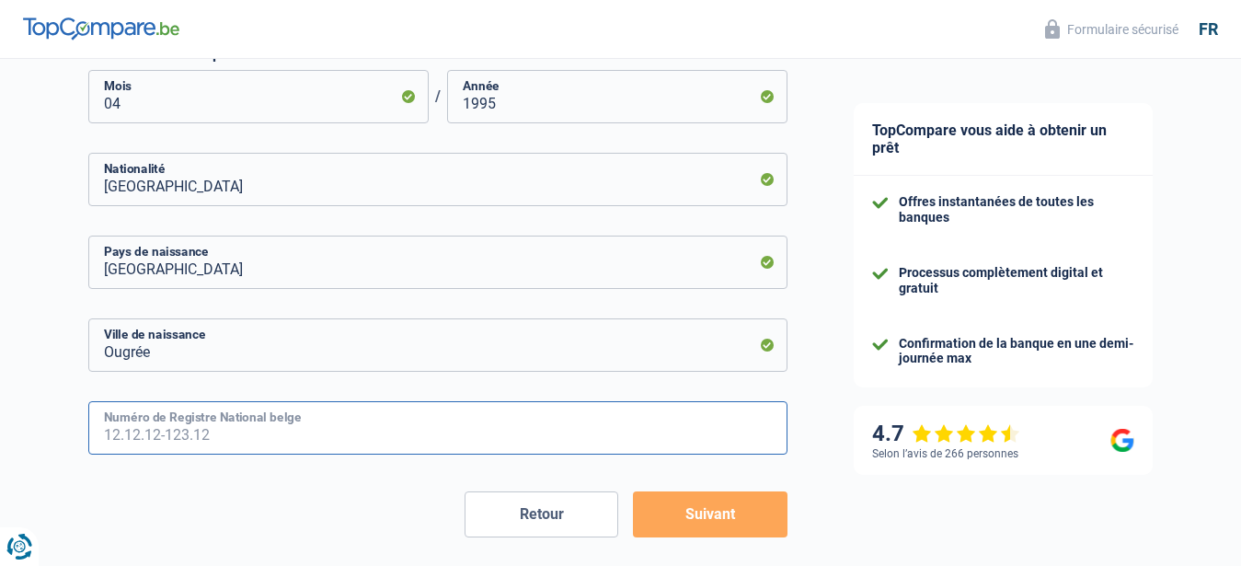
click at [204, 437] on input "Numéro de Registre National belge" at bounding box center [437, 427] width 699 height 53
click at [131, 433] on input "68.08.06" at bounding box center [437, 427] width 699 height 53
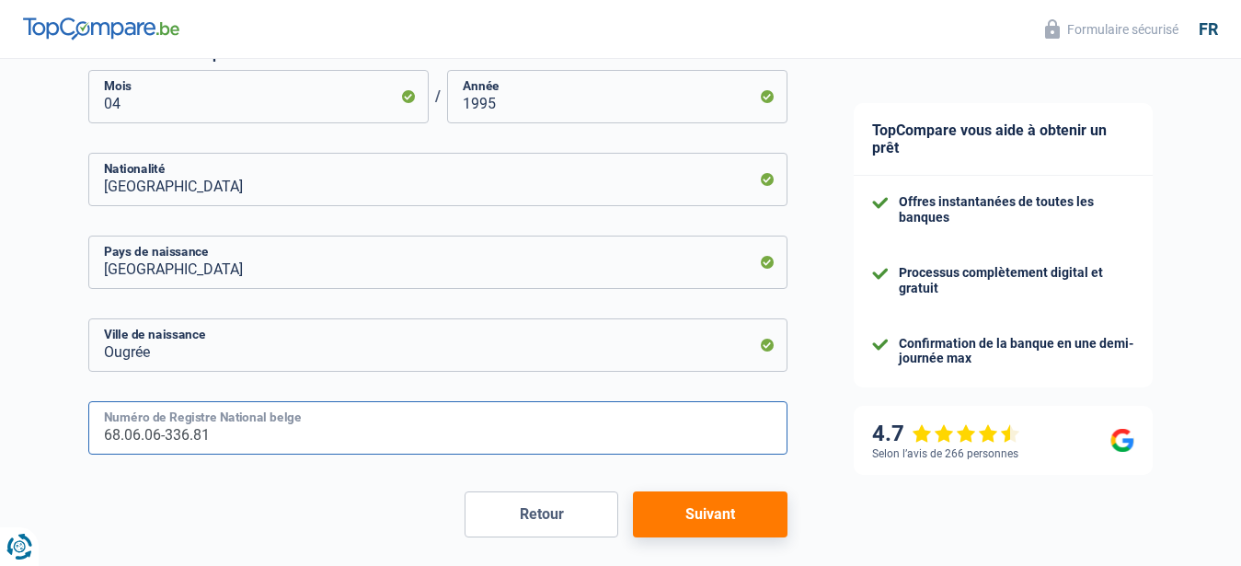
type input "68.06.06-336.81"
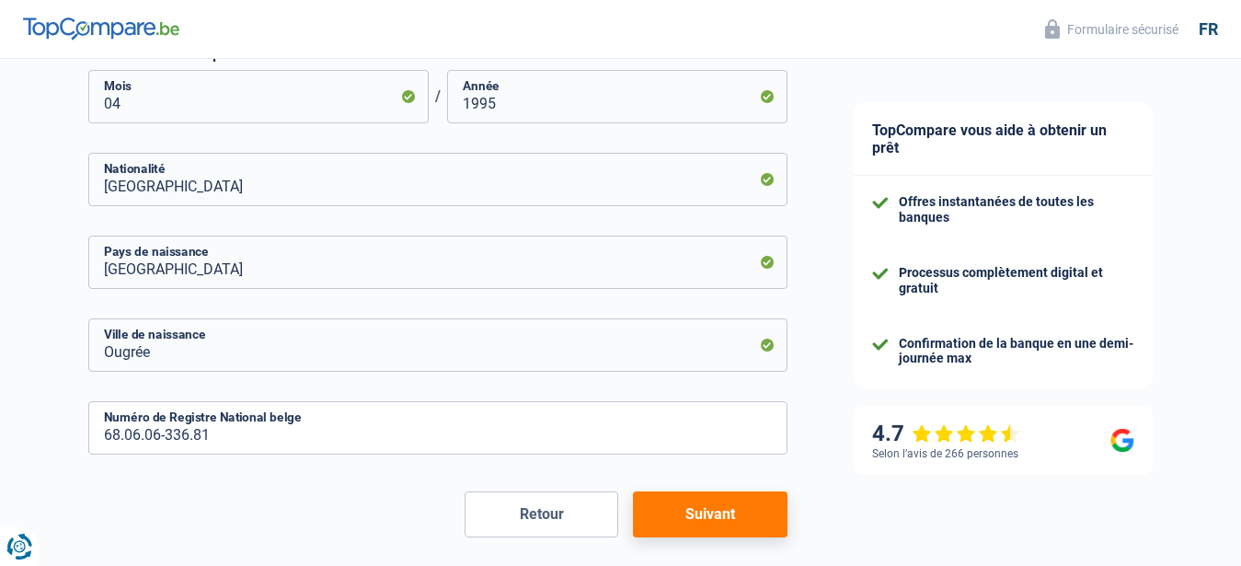
click at [665, 515] on button "Suivant" at bounding box center [710, 514] width 154 height 46
select select "familyAllowances"
select select "netSalary"
select select "mealVouchers"
select select "mortgage"
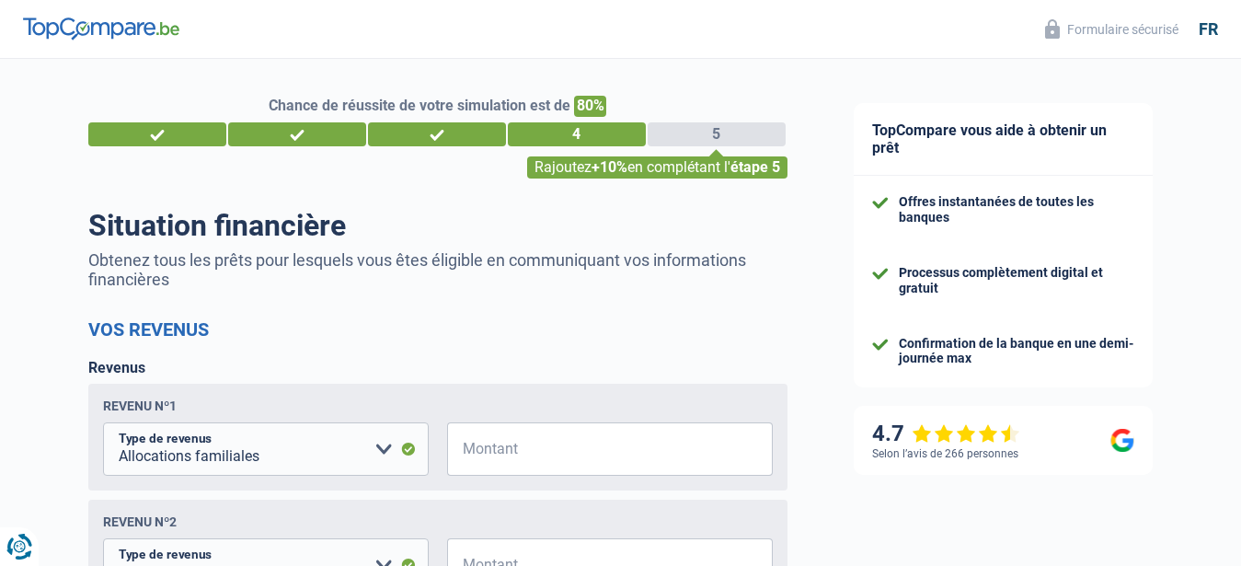
scroll to position [94, 0]
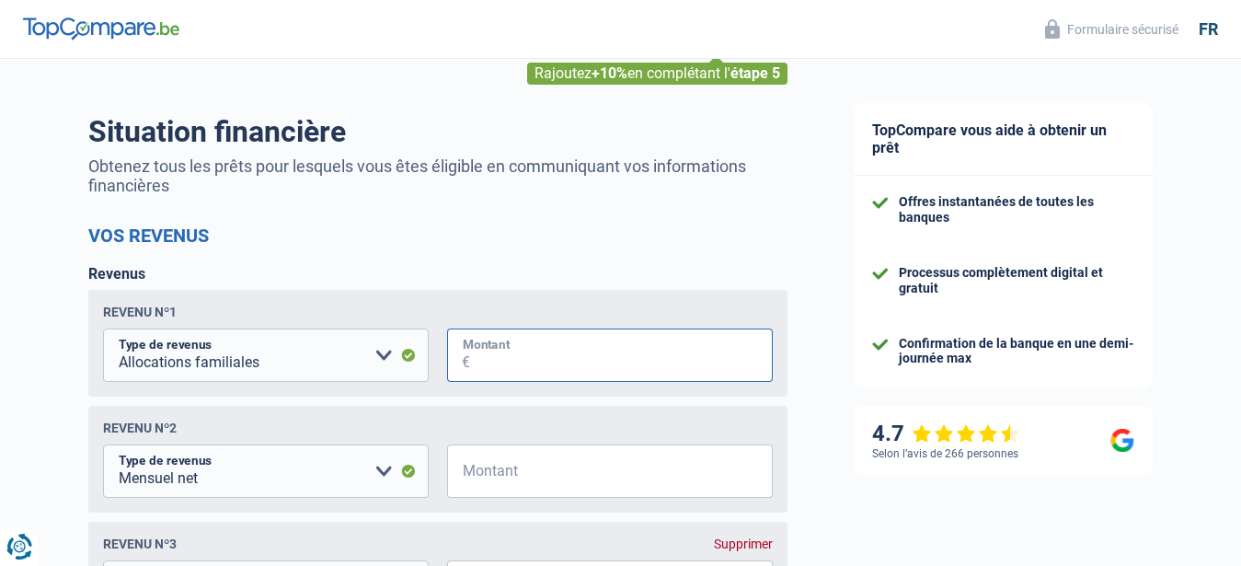
click at [495, 360] on input "Montant" at bounding box center [621, 354] width 303 height 53
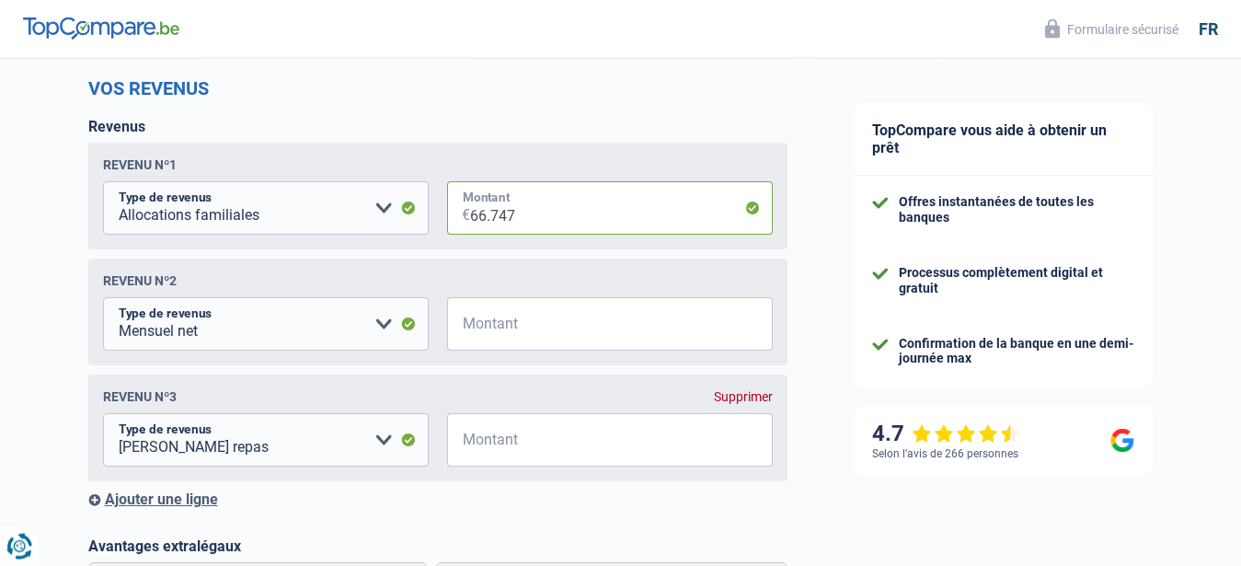
scroll to position [282, 0]
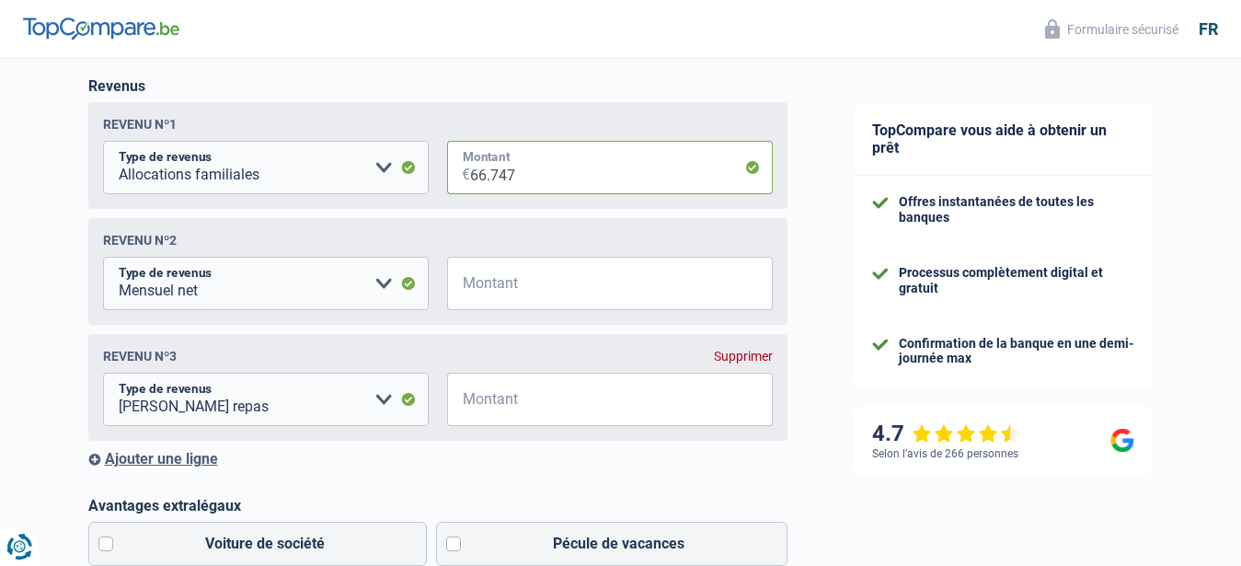
type input "66.747"
click at [491, 284] on input "Montant" at bounding box center [621, 283] width 303 height 53
click at [479, 288] on input "22.975" at bounding box center [621, 283] width 303 height 53
drag, startPoint x: 471, startPoint y: 294, endPoint x: 555, endPoint y: 297, distance: 83.8
click at [555, 297] on input "2.975" at bounding box center [621, 283] width 303 height 53
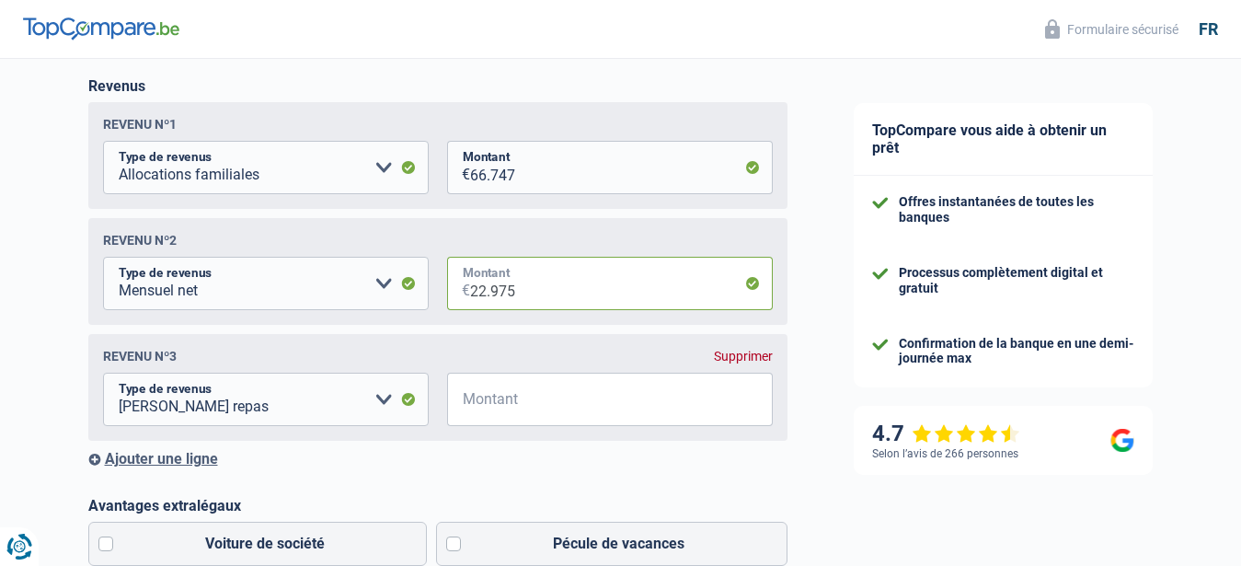
drag, startPoint x: 473, startPoint y: 294, endPoint x: 624, endPoint y: 294, distance: 150.9
click at [624, 294] on input "22.975" at bounding box center [621, 283] width 303 height 53
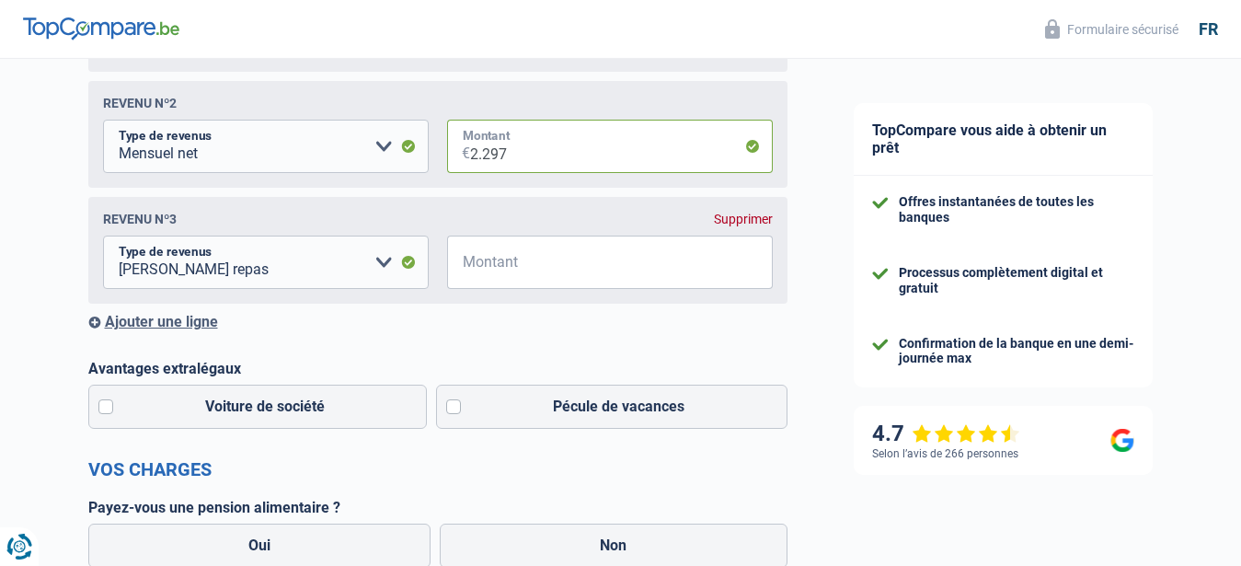
scroll to position [469, 0]
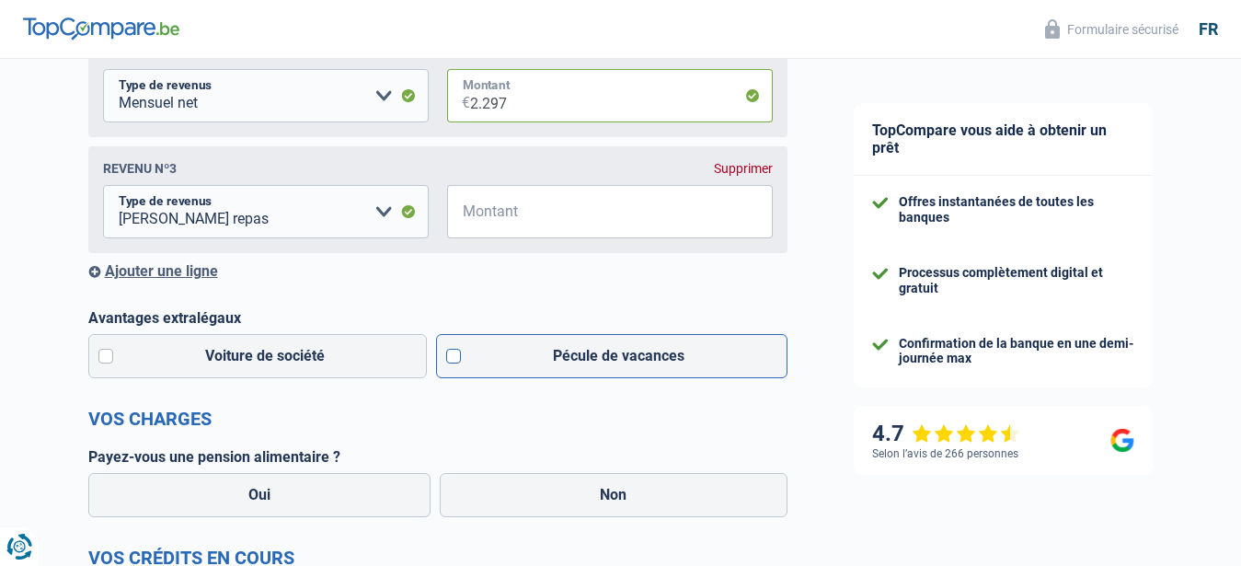
type input "2.297"
click at [457, 358] on label "Pécule de vacances" at bounding box center [611, 356] width 351 height 44
click at [457, 358] on input "Pécule de vacances" at bounding box center [611, 356] width 351 height 44
checkbox input "true"
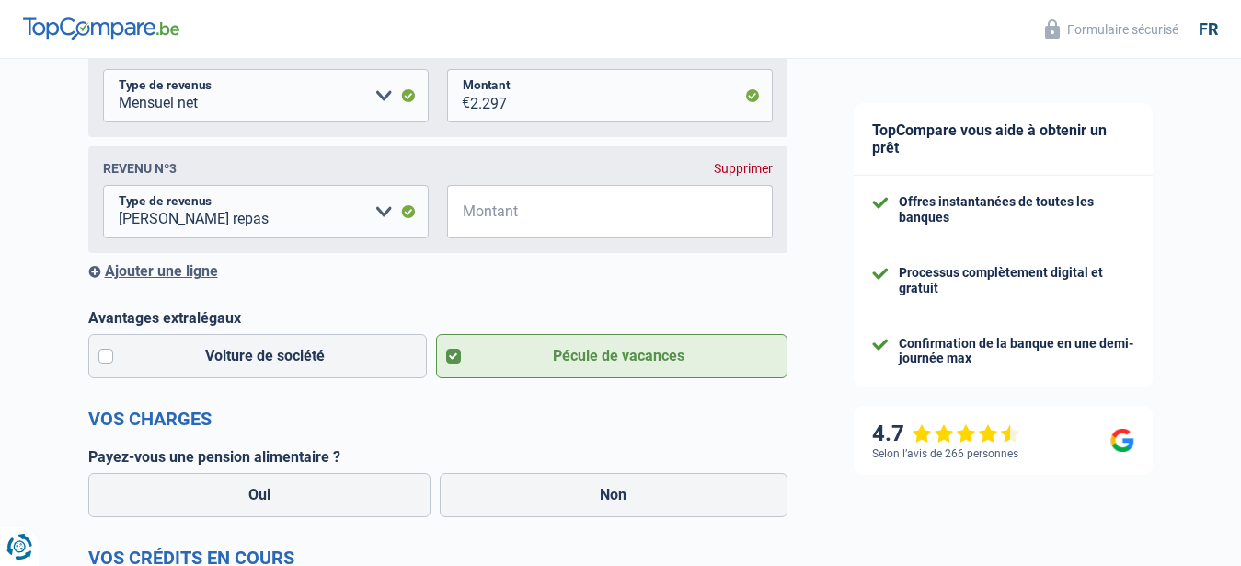
scroll to position [563, 0]
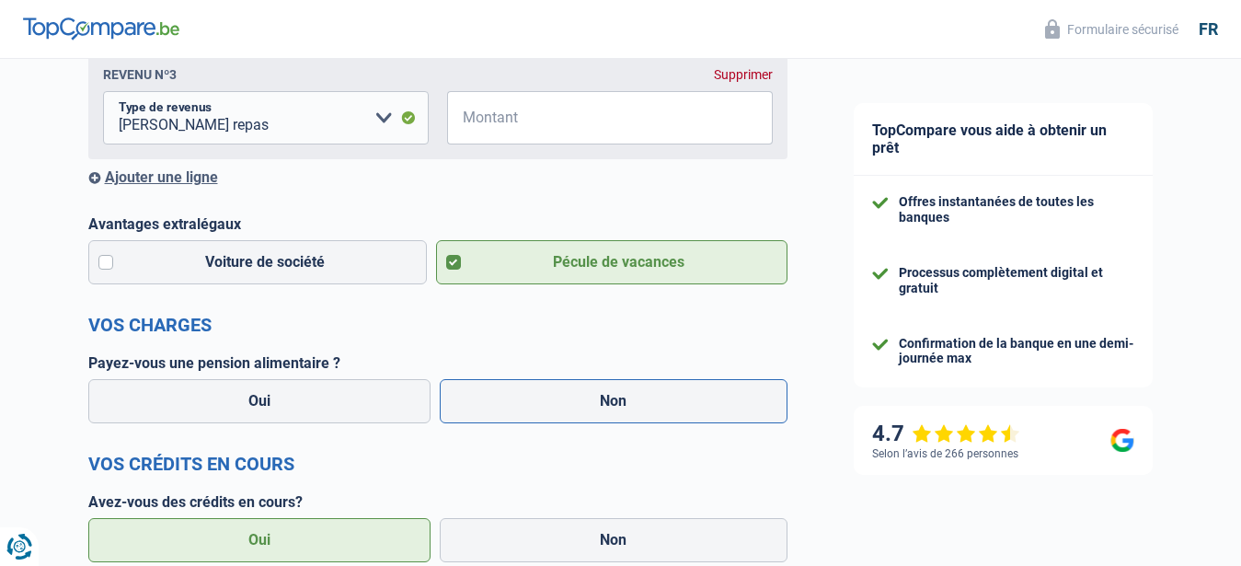
click at [583, 411] on label "Non" at bounding box center [614, 401] width 348 height 44
click at [583, 411] on input "Non" at bounding box center [614, 401] width 348 height 44
radio input "true"
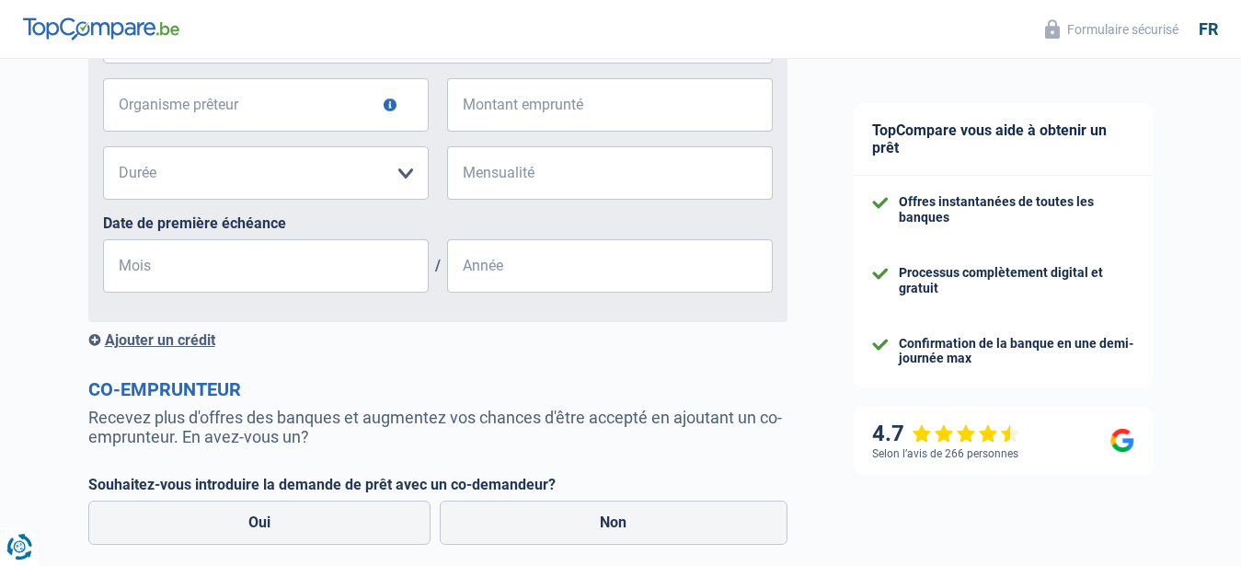
scroll to position [1558, 0]
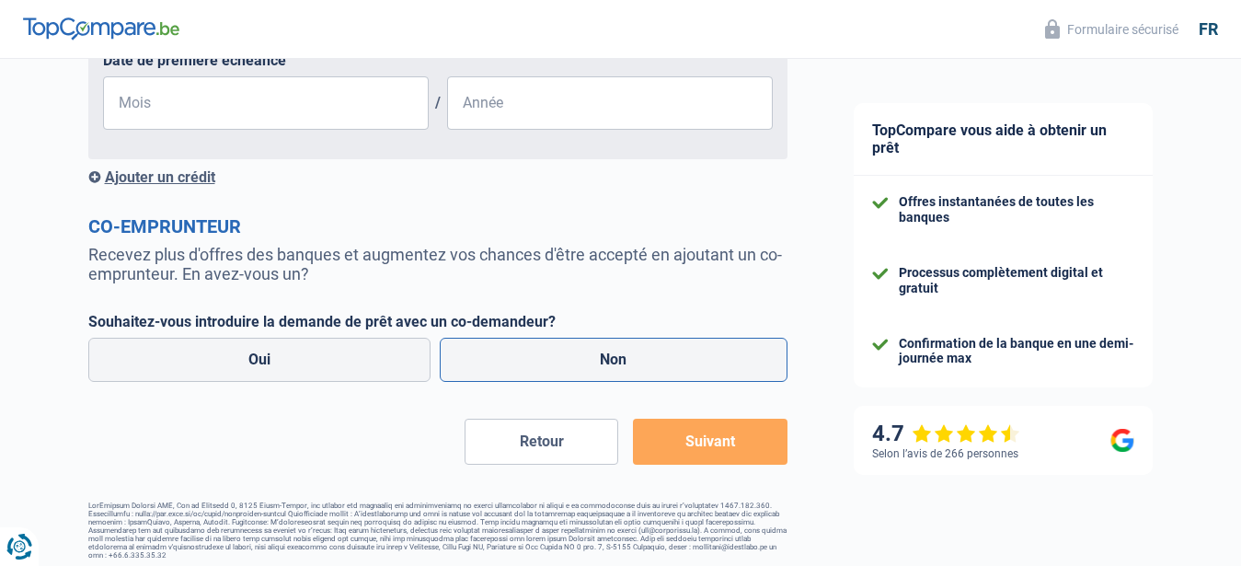
click at [530, 370] on label "Non" at bounding box center [614, 360] width 348 height 44
click at [530, 370] on input "Non" at bounding box center [614, 360] width 348 height 44
radio input "true"
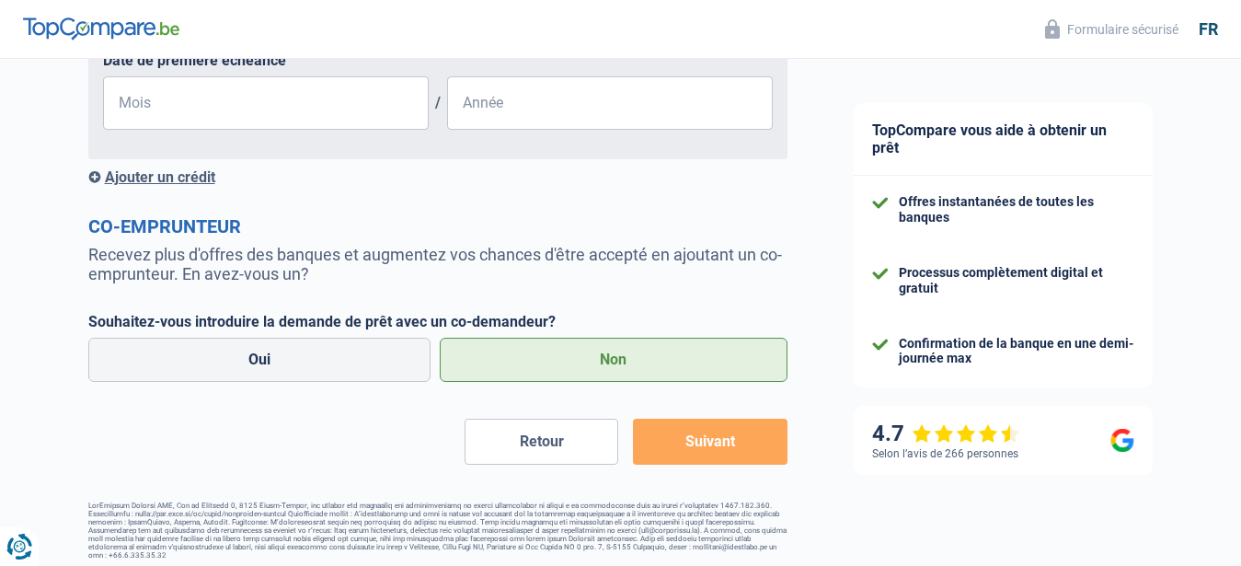
click at [711, 450] on button "Suivant" at bounding box center [710, 442] width 154 height 46
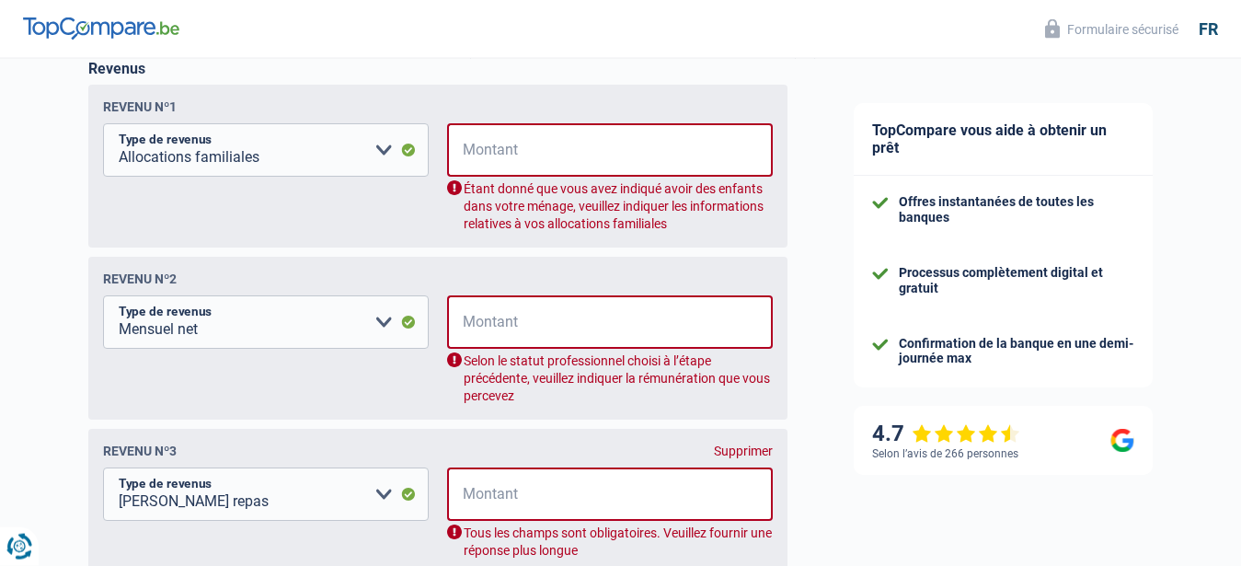
scroll to position [298, 0]
click at [492, 159] on input "Montant" at bounding box center [622, 150] width 302 height 53
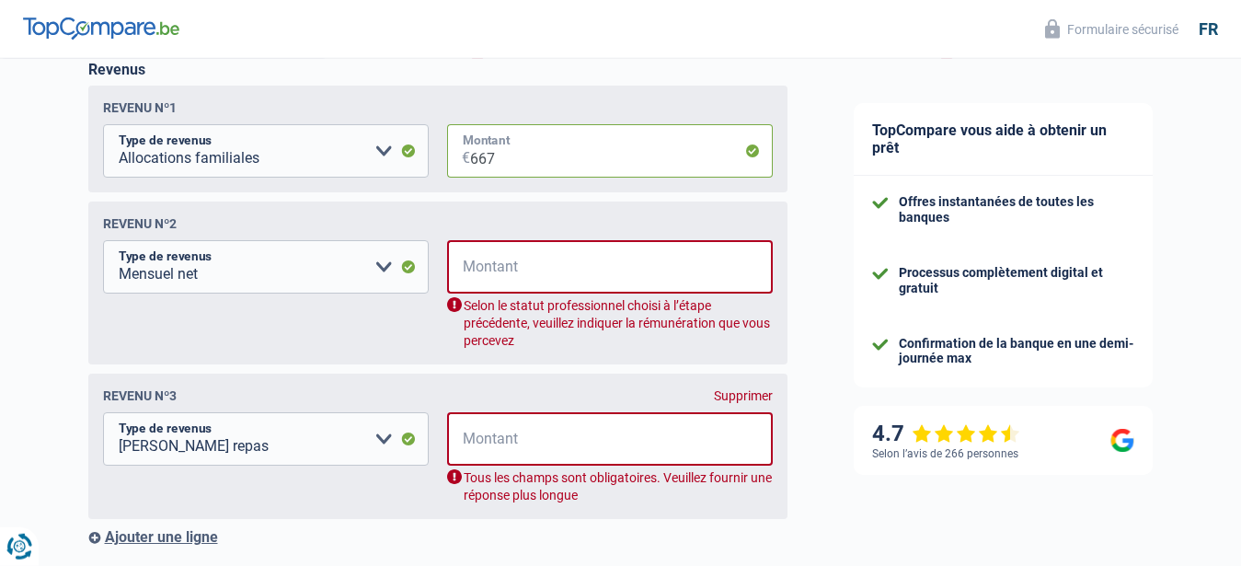
type input "667"
click at [521, 282] on input "Montant" at bounding box center [622, 266] width 302 height 53
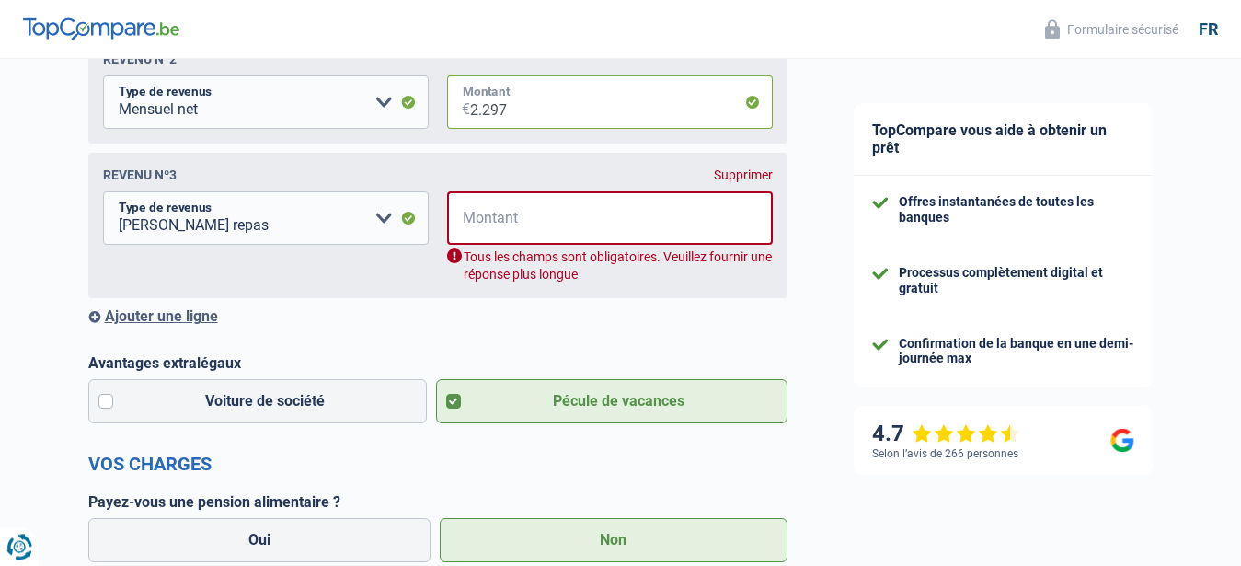
scroll to position [486, 0]
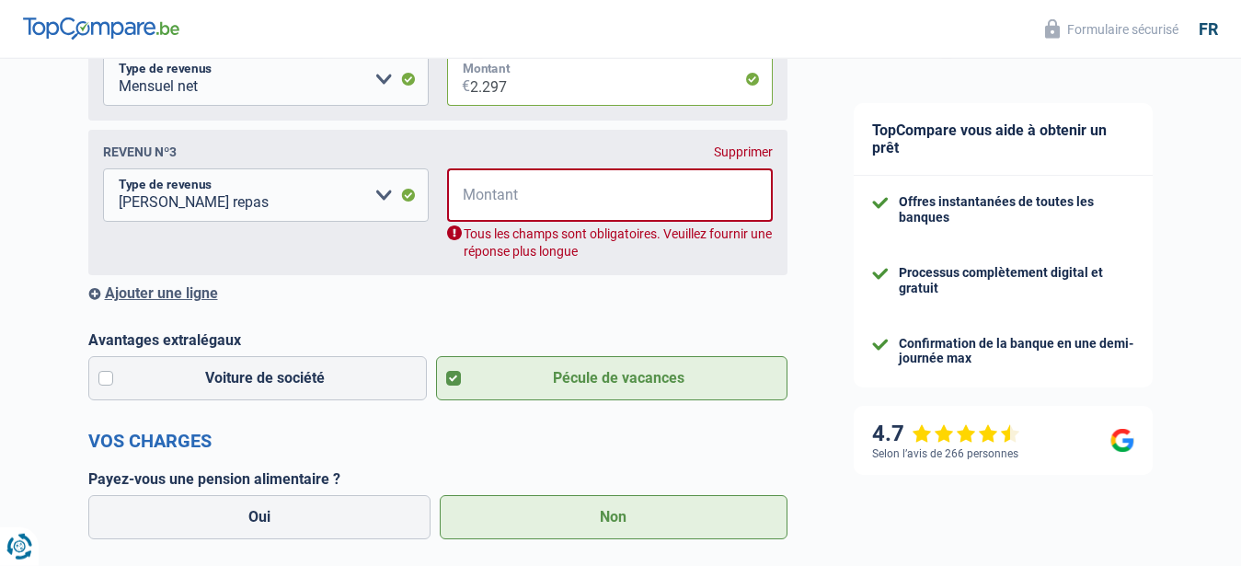
type input "2.297"
click at [744, 156] on div "Supprimer" at bounding box center [743, 151] width 59 height 15
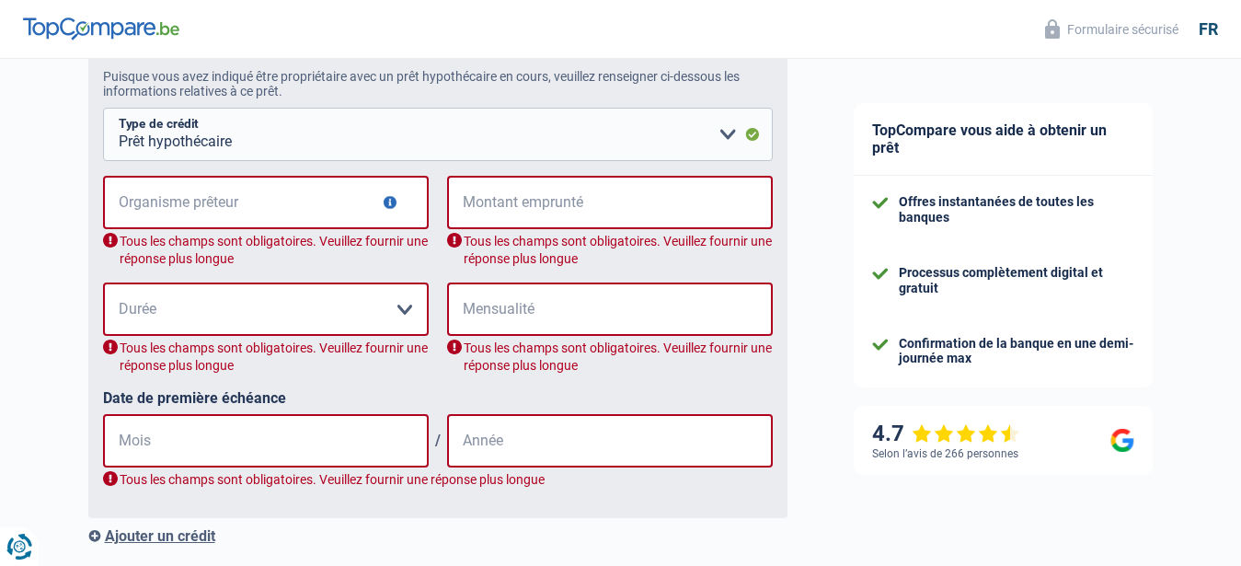
scroll to position [973, 0]
